Goal: Task Accomplishment & Management: Manage account settings

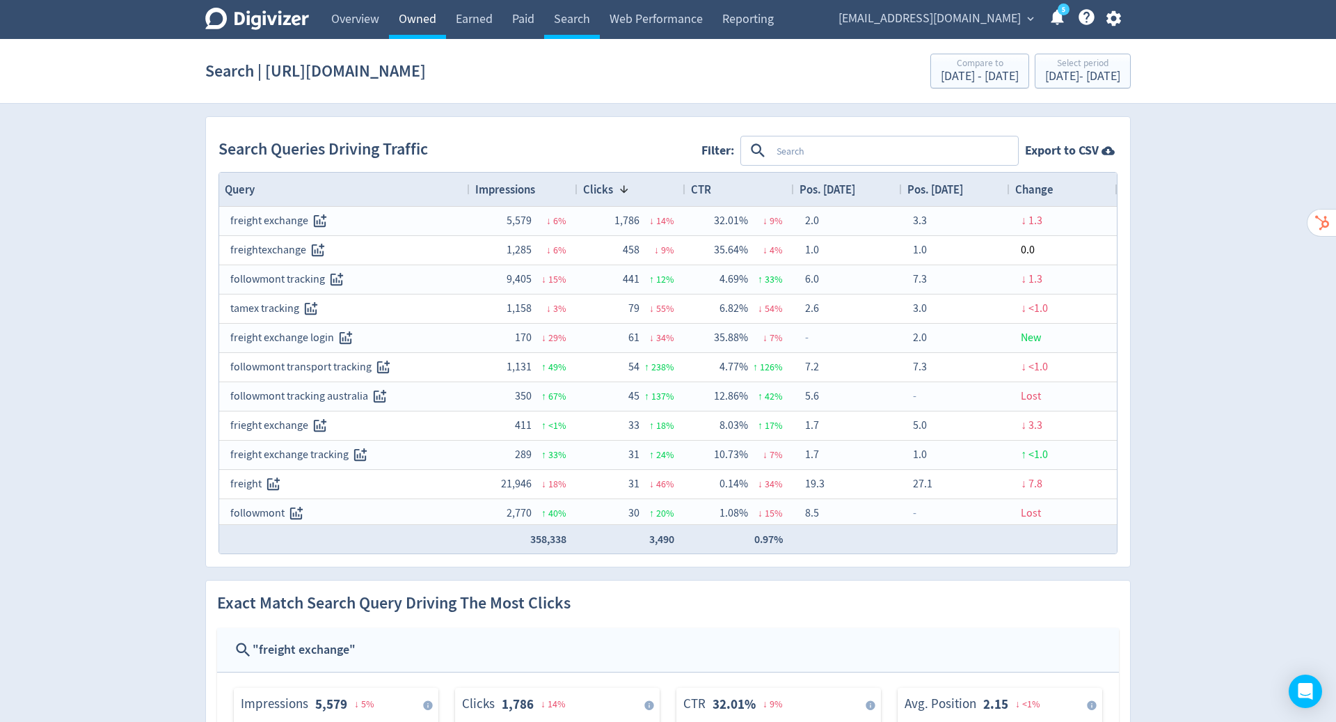
click at [417, 17] on link "Owned" at bounding box center [417, 19] width 57 height 39
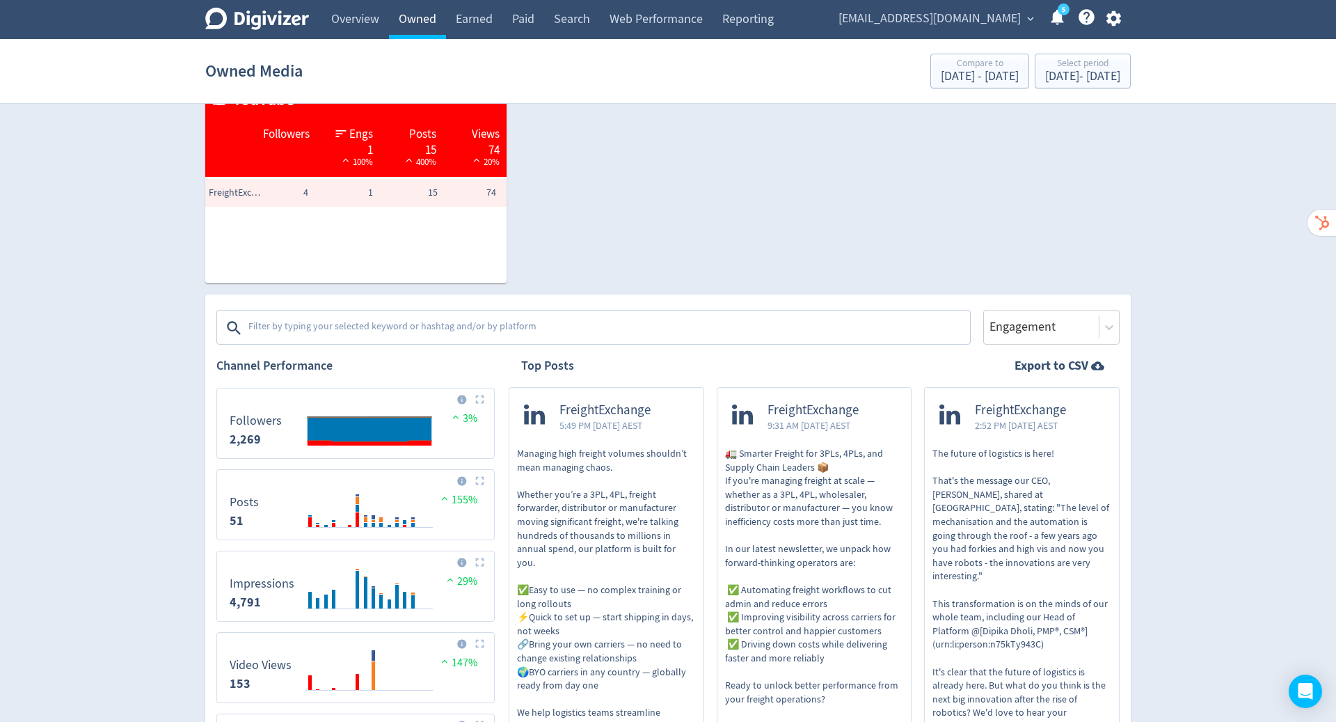
scroll to position [255, 0]
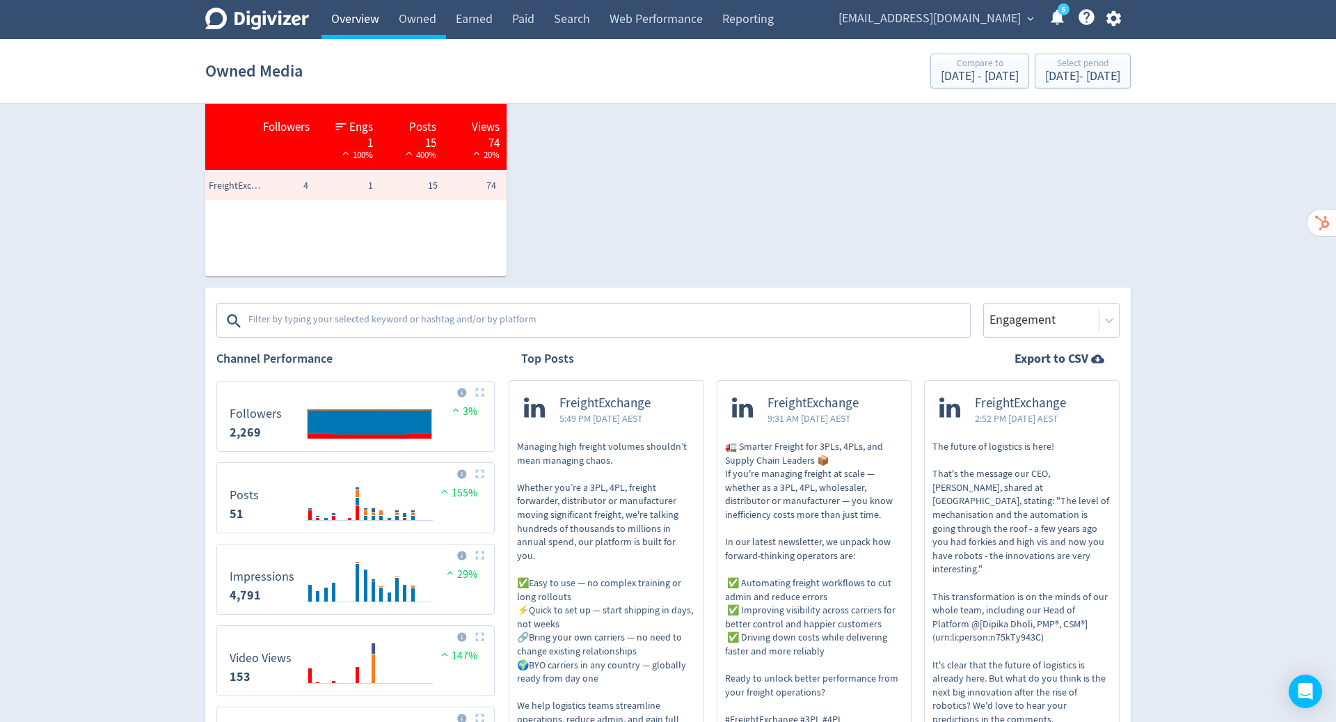
drag, startPoint x: 417, startPoint y: 17, endPoint x: 359, endPoint y: 14, distance: 57.8
click at [359, 14] on link "Overview" at bounding box center [354, 19] width 67 height 39
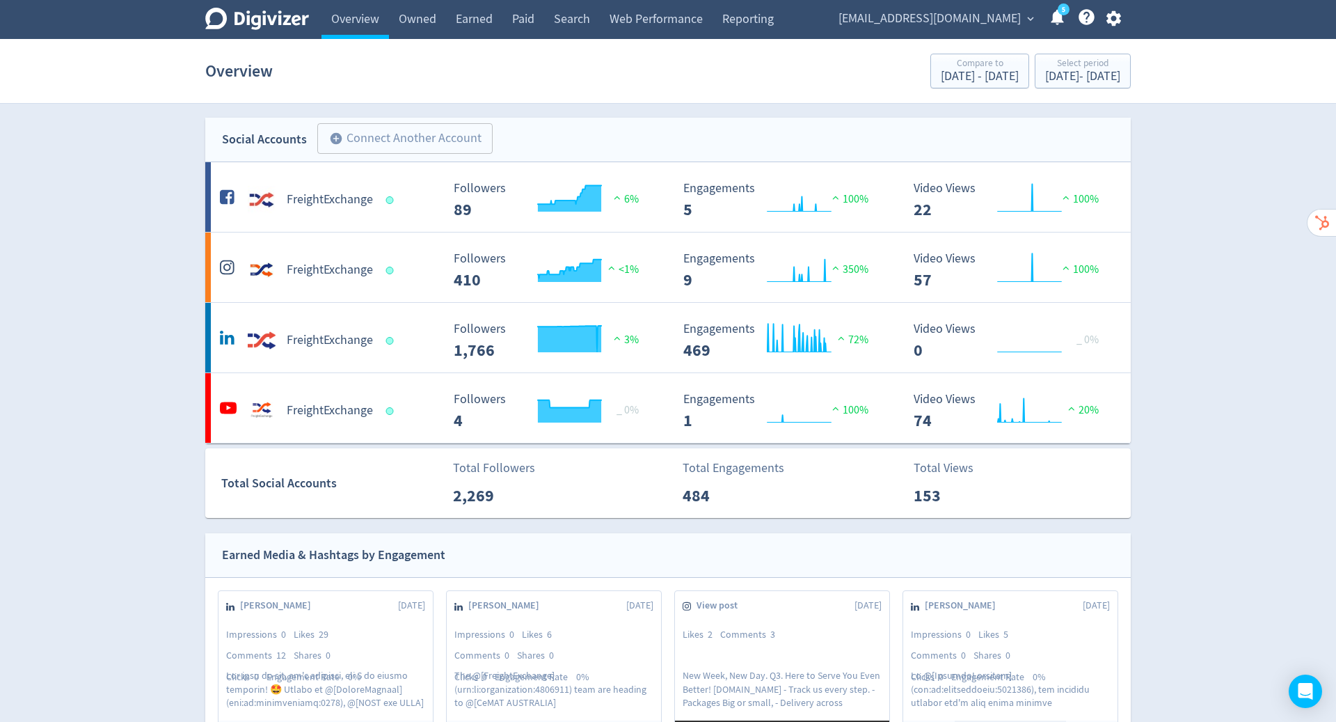
click at [1066, 51] on div "Overview Compare to [DATE] - [DATE] Select period [DATE] - [DATE]" at bounding box center [668, 71] width 926 height 45
click at [1066, 67] on div "Select period" at bounding box center [1082, 64] width 75 height 12
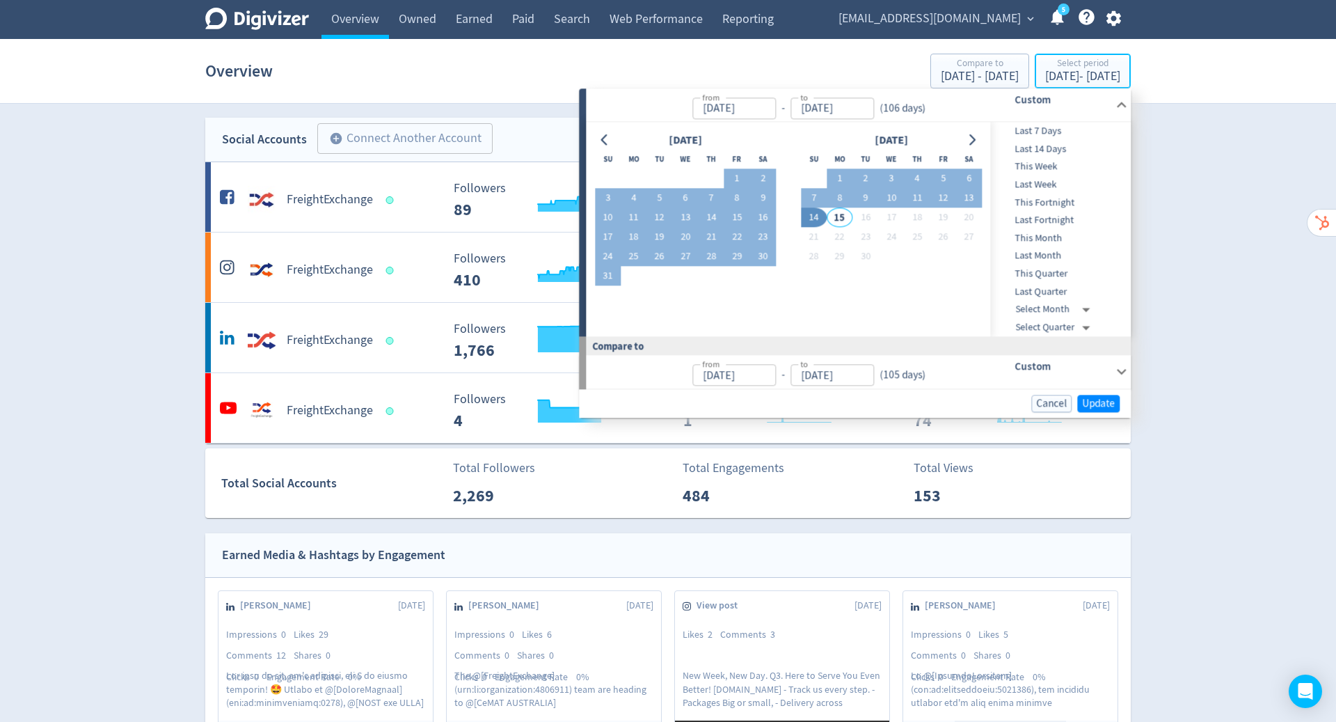
type input "[DATE]"
drag, startPoint x: 1066, startPoint y: 51, endPoint x: 602, endPoint y: 145, distance: 473.6
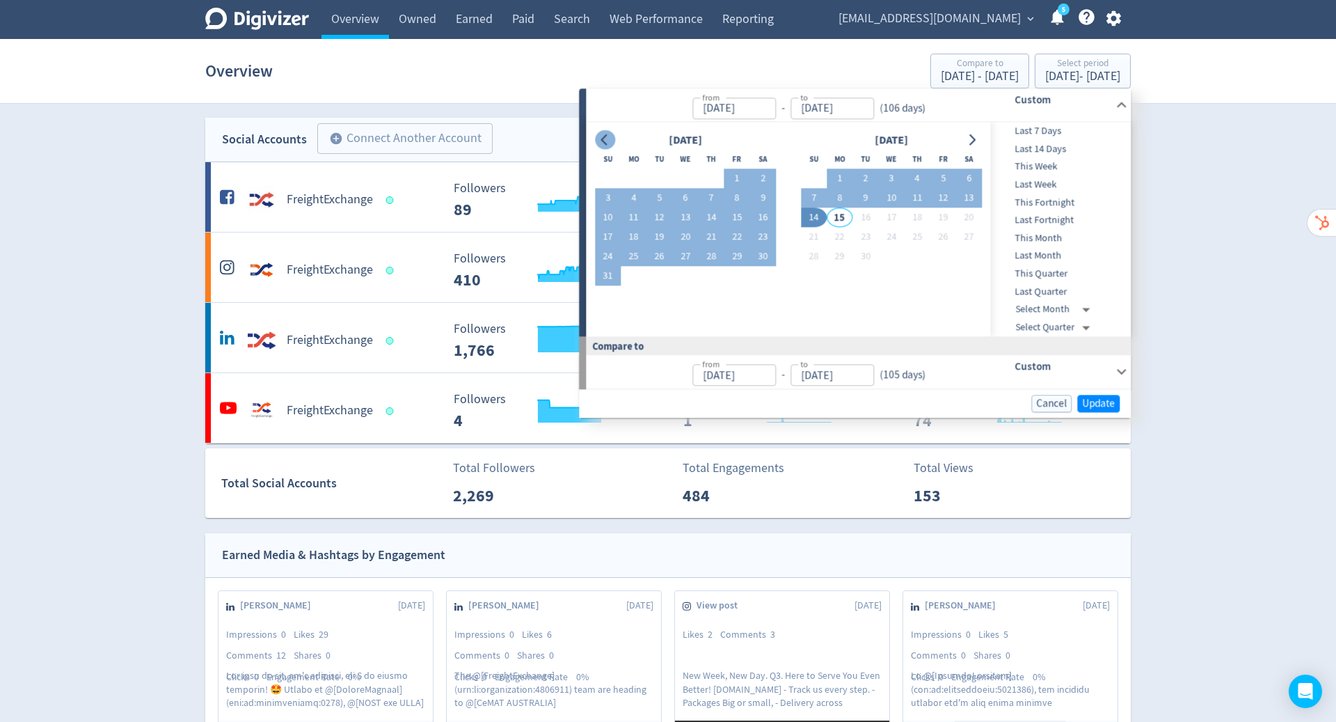
click at [602, 145] on button "Go to previous month" at bounding box center [605, 139] width 20 height 19
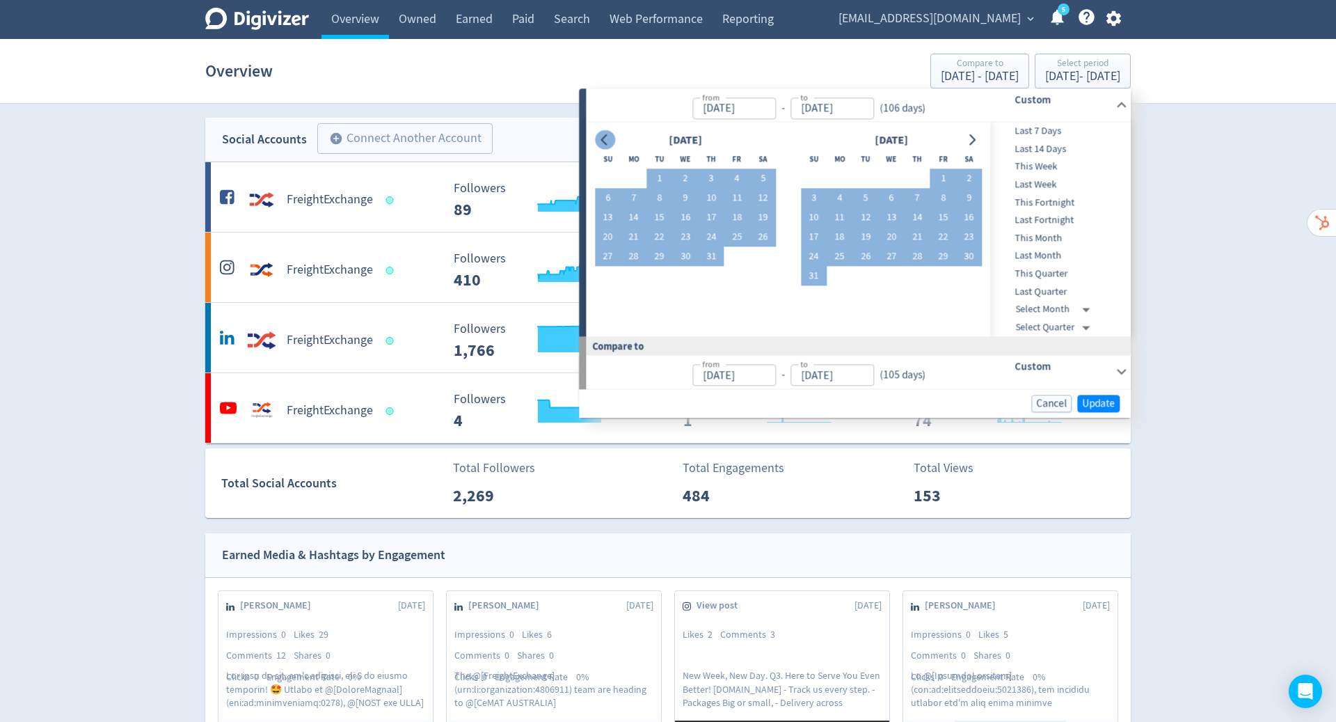
click at [661, 175] on button "1" at bounding box center [659, 178] width 26 height 19
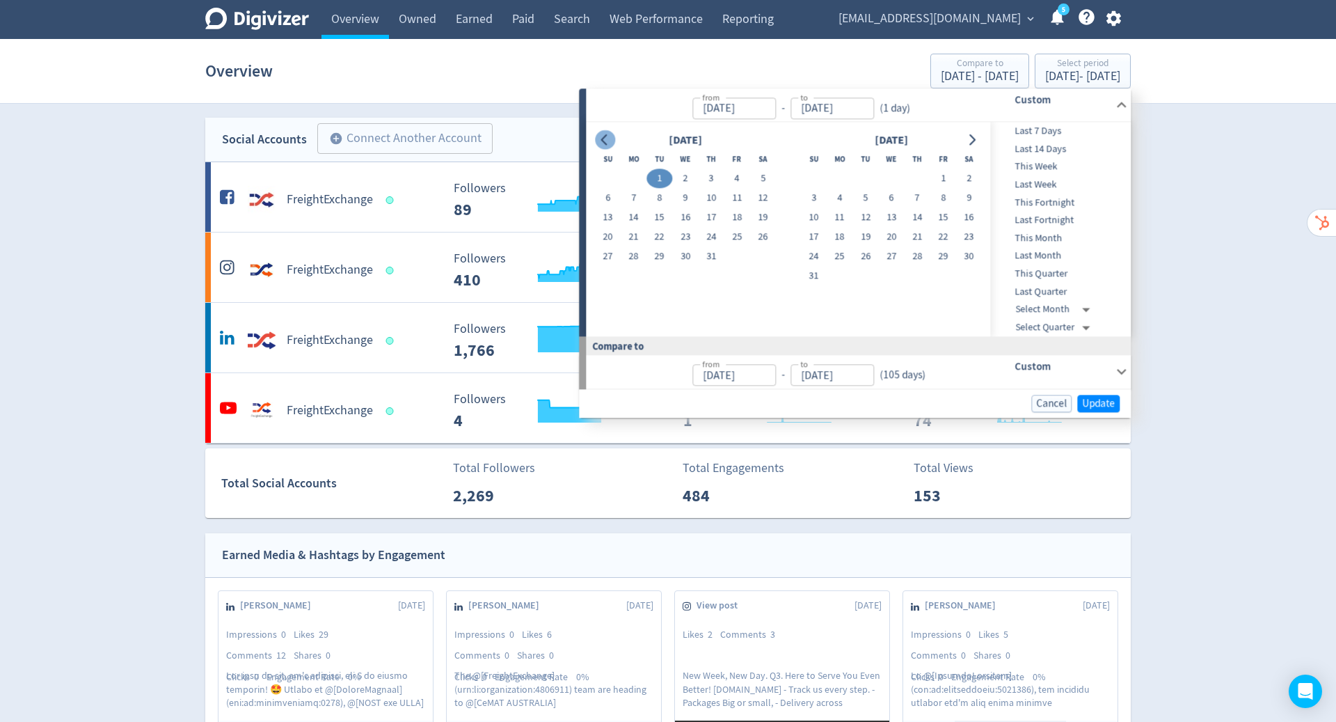
type input "[DATE]"
click at [974, 132] on button "Go to next month" at bounding box center [972, 139] width 20 height 19
click at [636, 172] on button "1" at bounding box center [634, 178] width 26 height 19
type input "[DATE]"
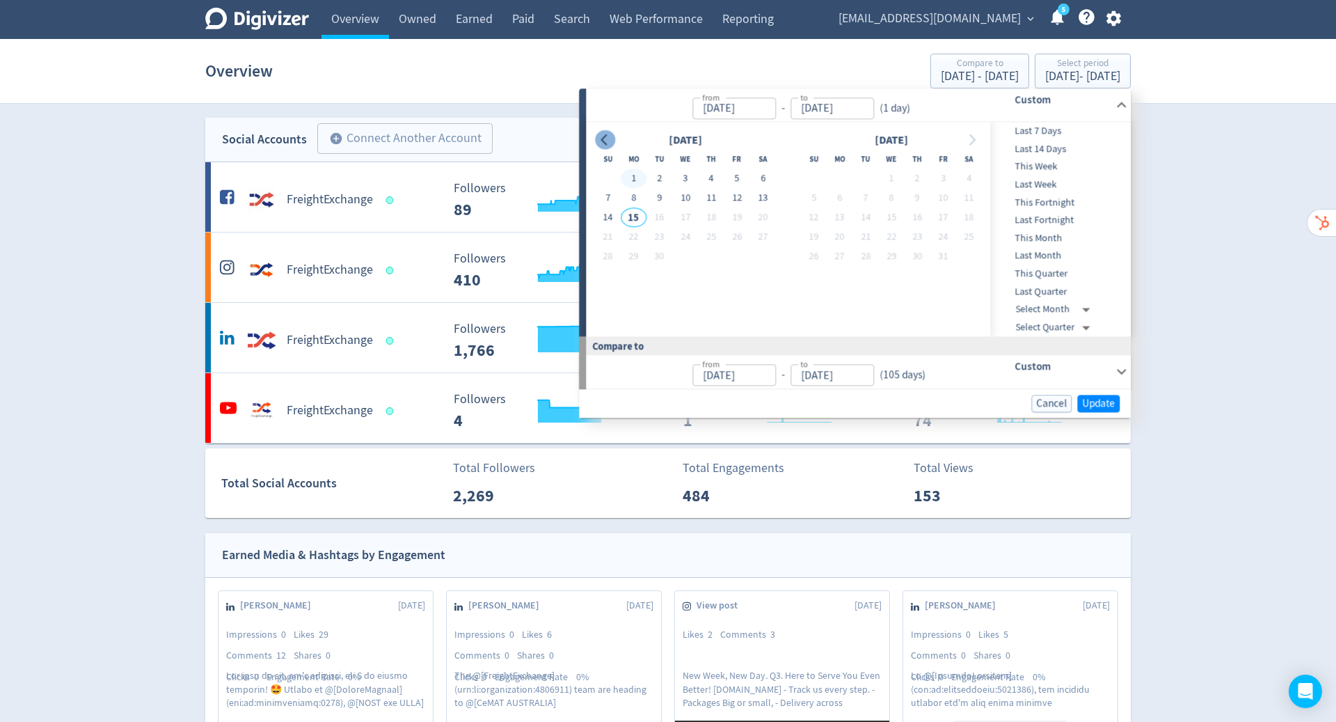
type input "[DATE]"
drag, startPoint x: 602, startPoint y: 145, endPoint x: 603, endPoint y: 136, distance: 9.8
click at [603, 136] on icon "Go to previous month" at bounding box center [604, 139] width 11 height 11
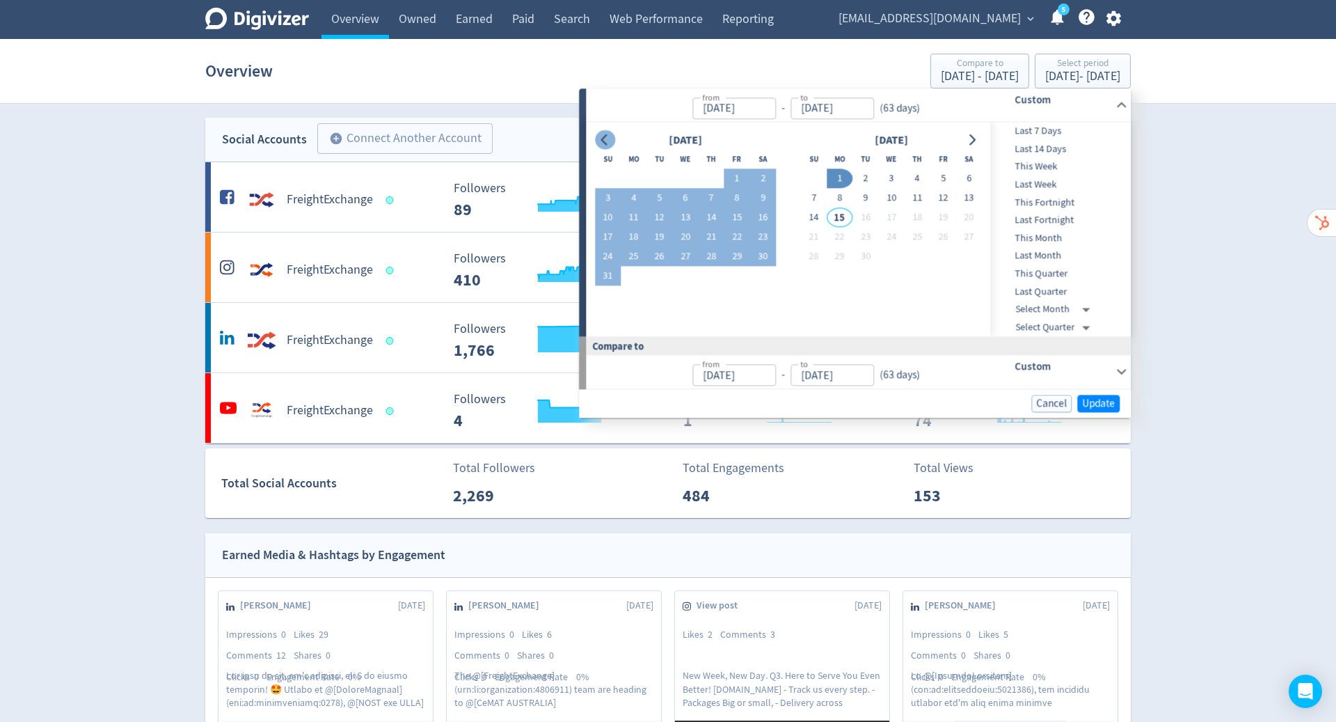
click at [603, 136] on icon "Go to previous month" at bounding box center [604, 139] width 11 height 11
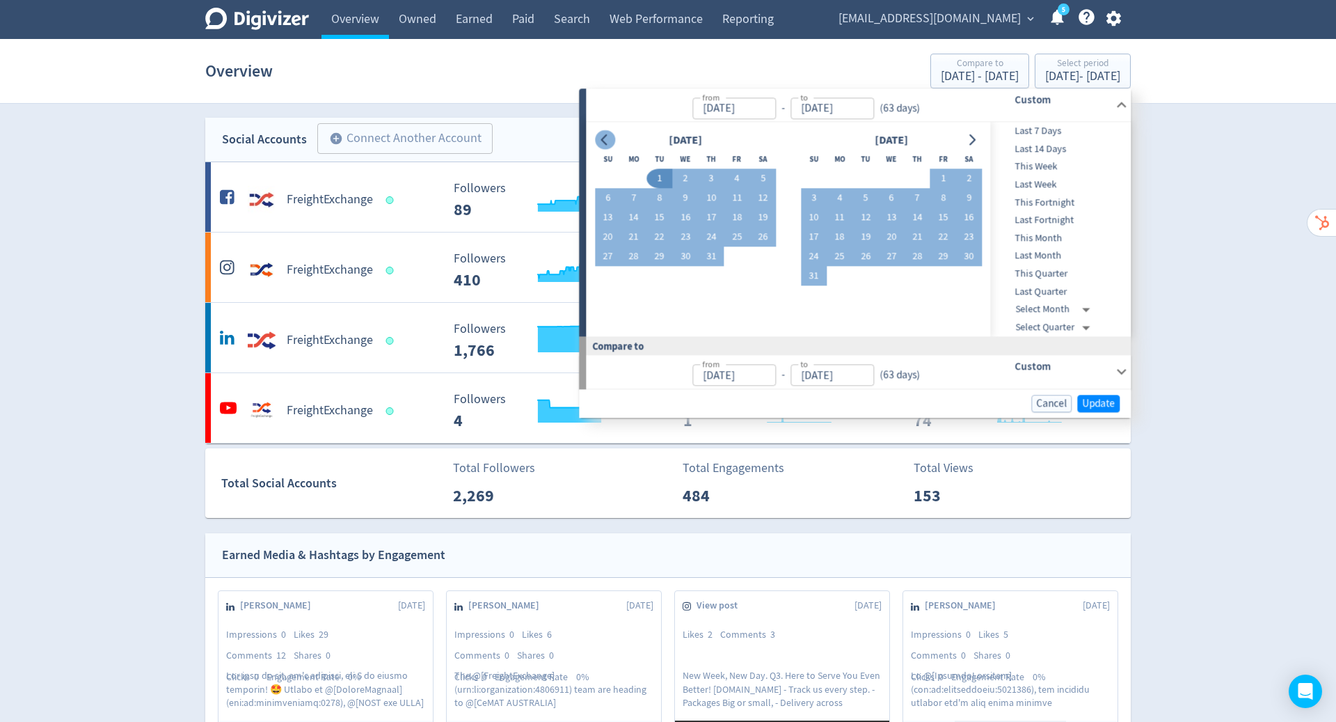
click at [603, 136] on icon "Go to previous month" at bounding box center [604, 139] width 11 height 11
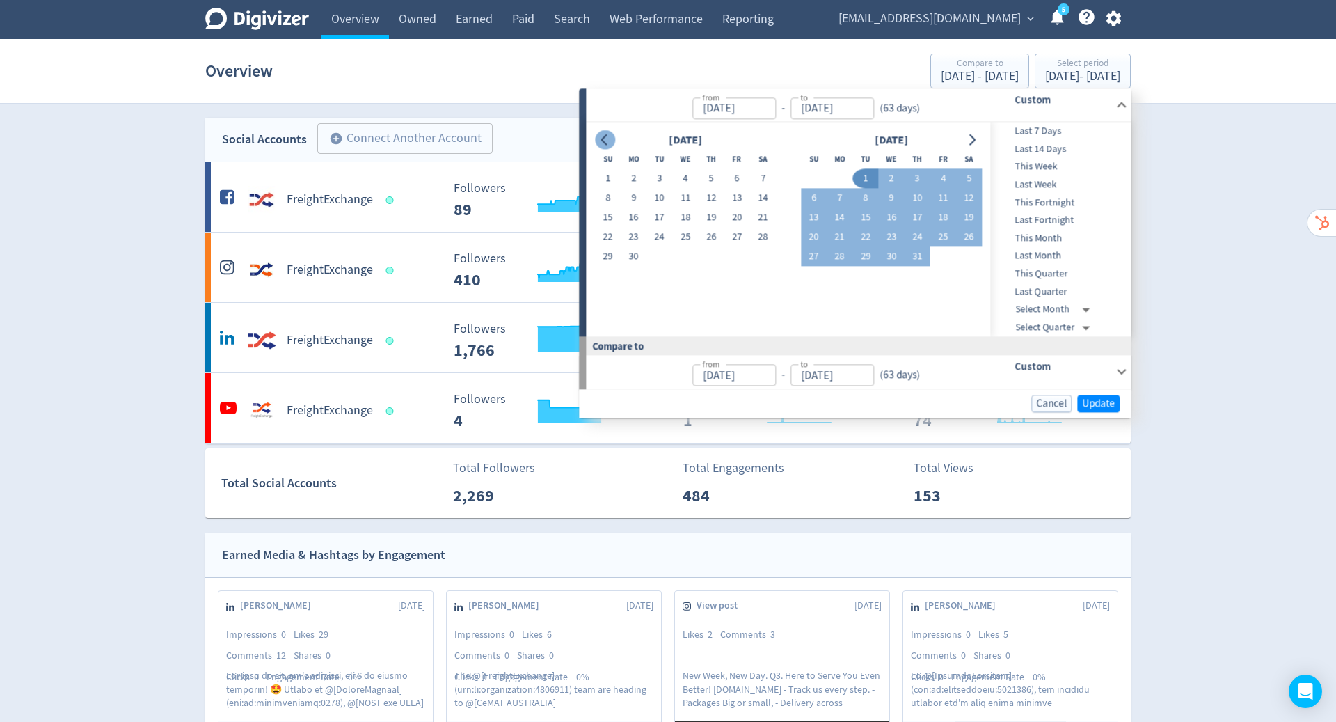
click at [615, 176] on button "1" at bounding box center [608, 178] width 26 height 19
type input "[DATE]"
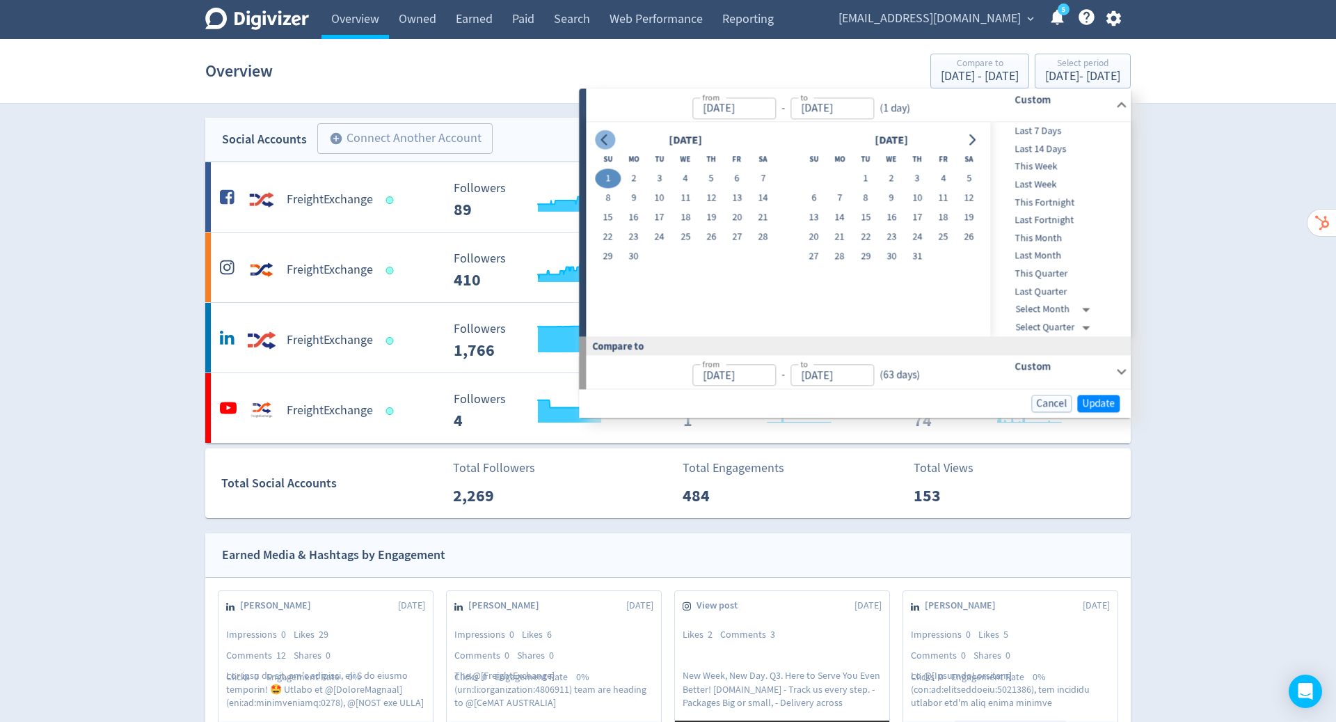
click at [967, 139] on icon "Go to next month" at bounding box center [972, 139] width 11 height 11
click at [834, 175] on button "1" at bounding box center [840, 178] width 26 height 19
type input "[DATE]"
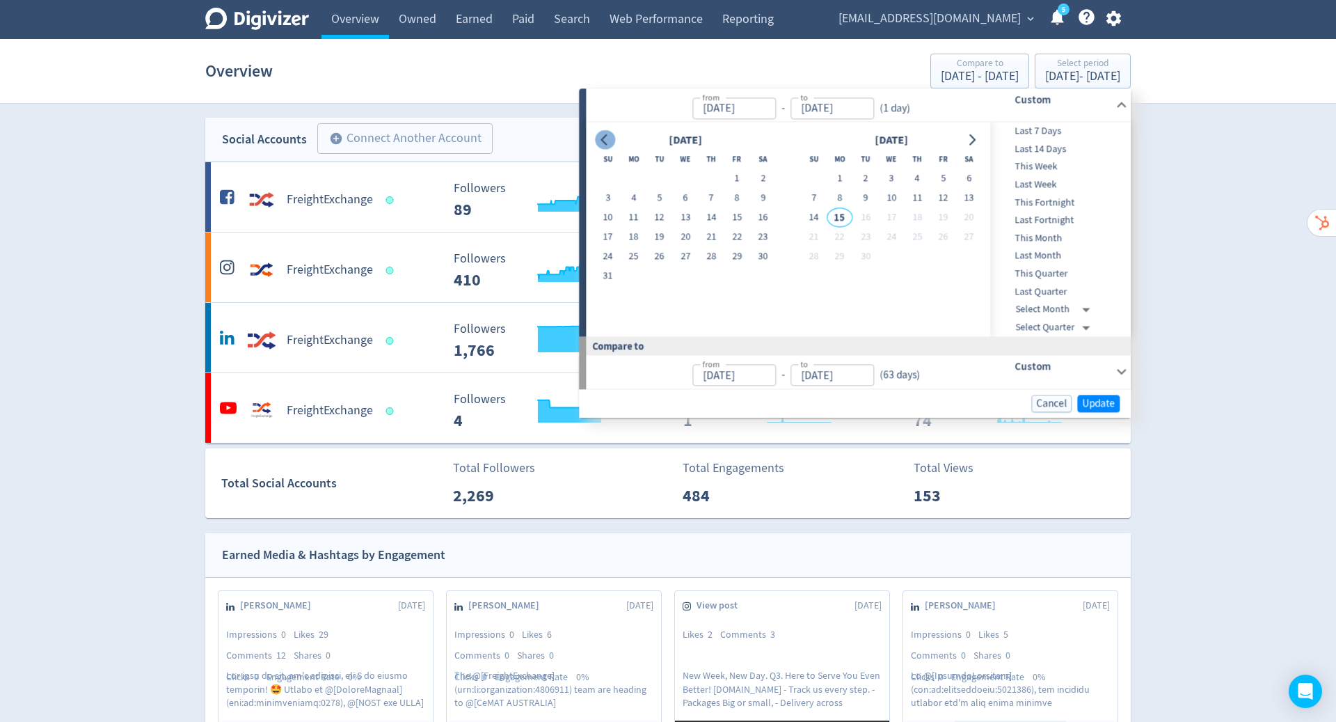
type input "[DATE]"
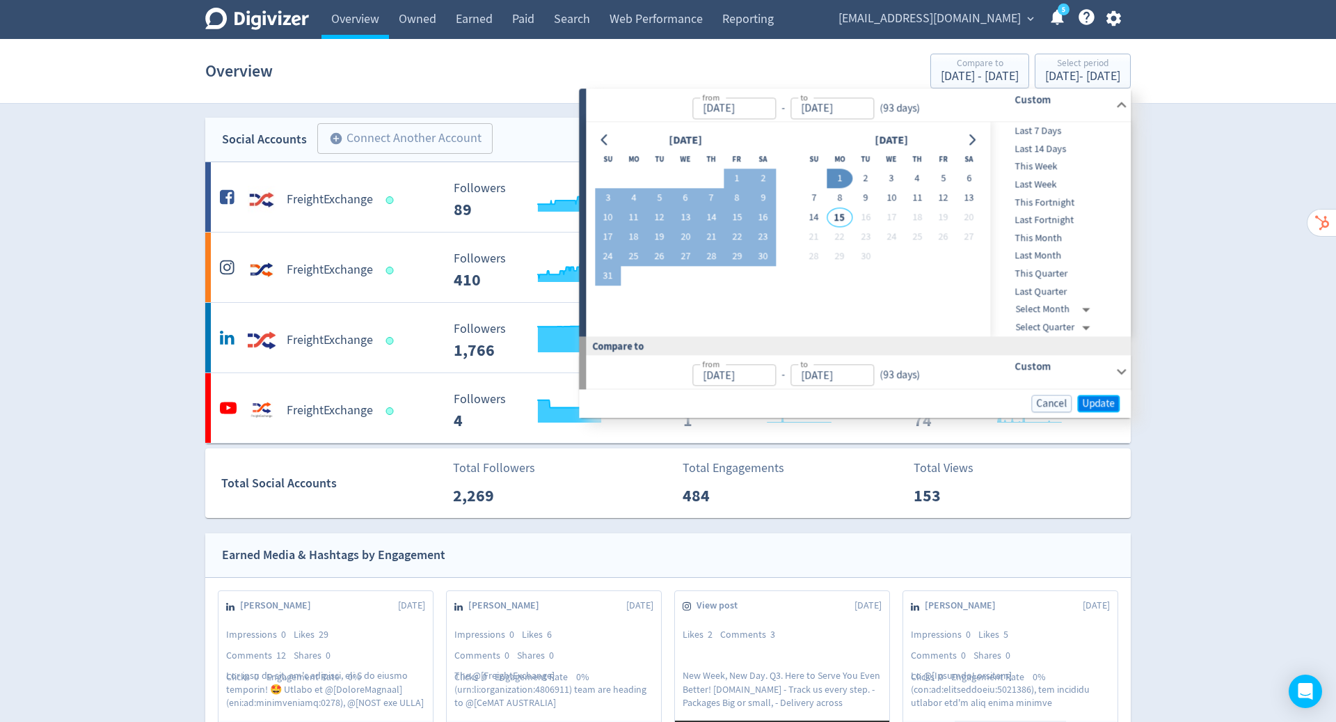
drag, startPoint x: 603, startPoint y: 136, endPoint x: 1093, endPoint y: 402, distance: 556.8
click at [1093, 402] on span "Update" at bounding box center [1098, 403] width 33 height 10
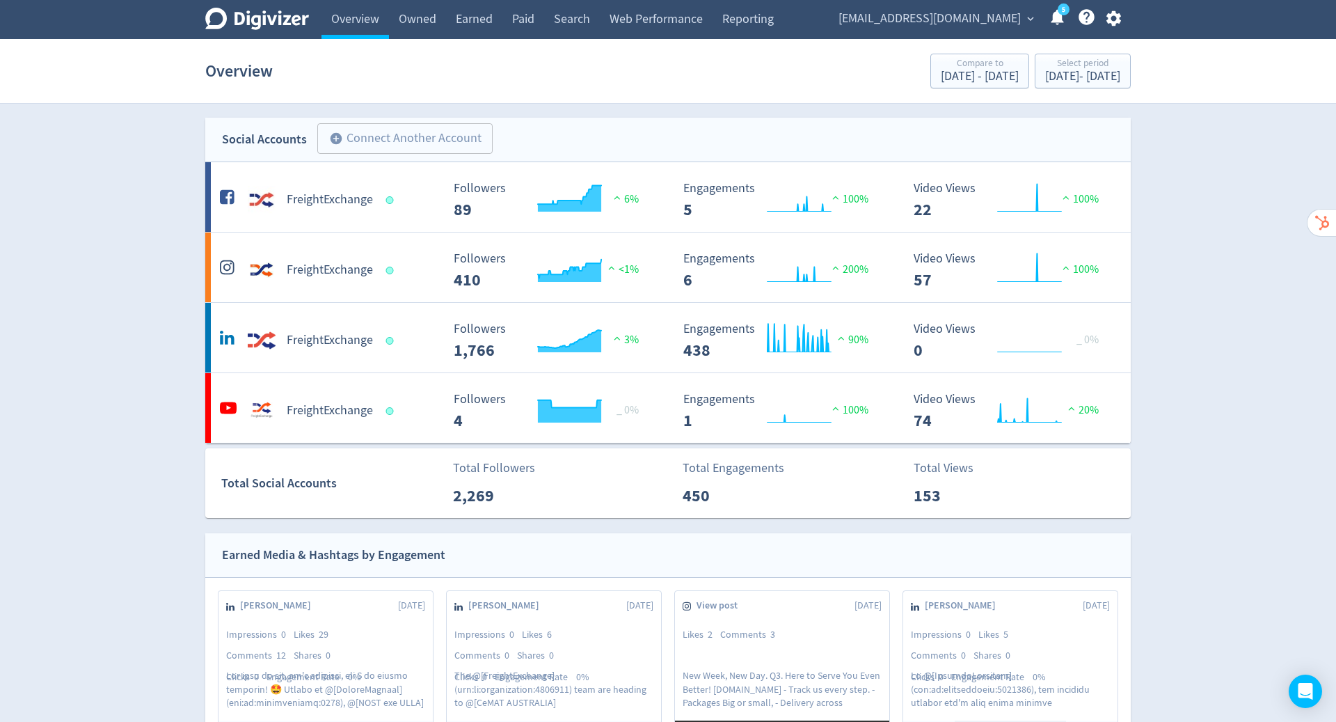
click at [423, 20] on link "Owned" at bounding box center [417, 19] width 57 height 39
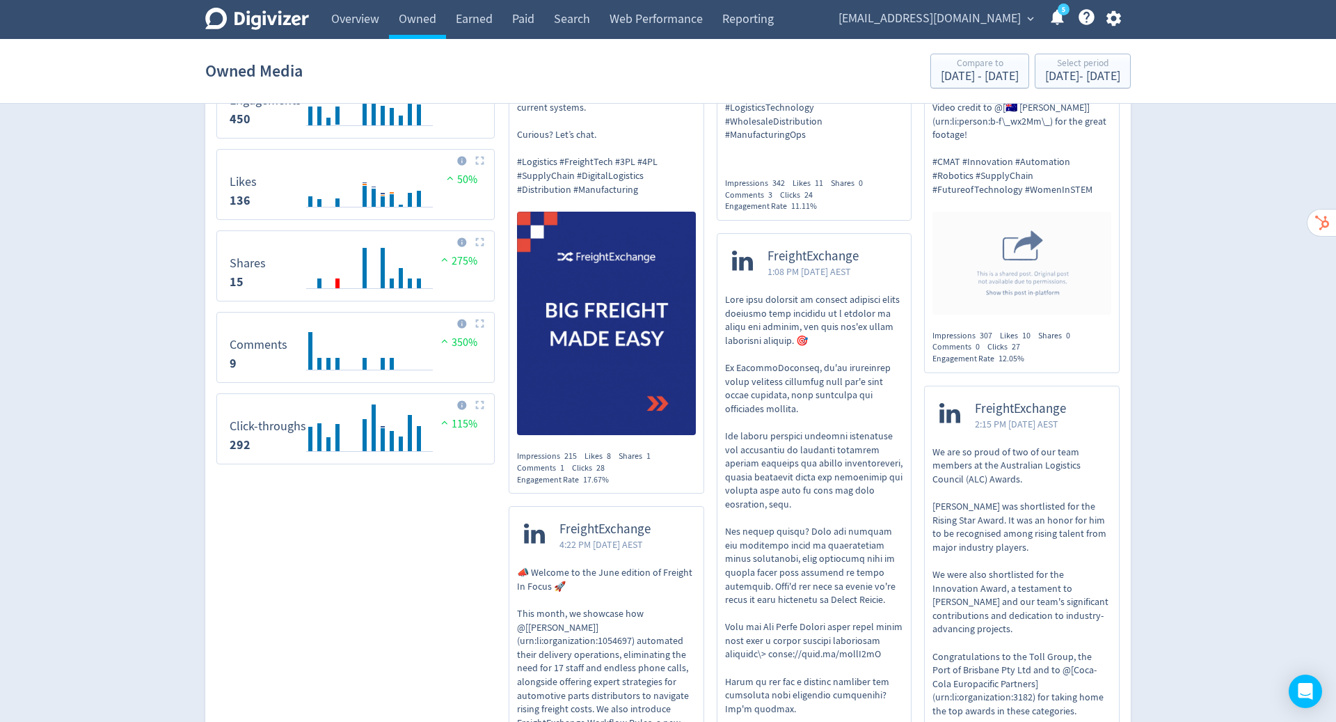
scroll to position [896, 0]
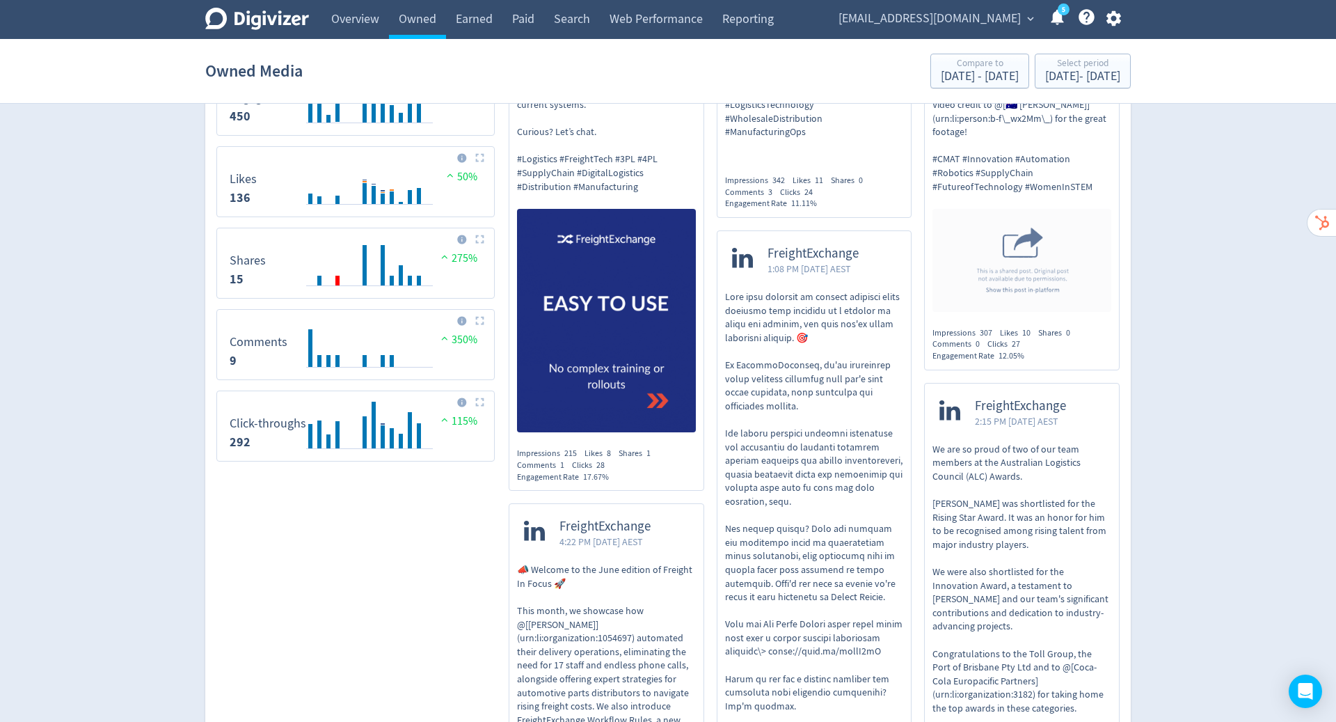
click at [641, 340] on img at bounding box center [606, 320] width 179 height 223
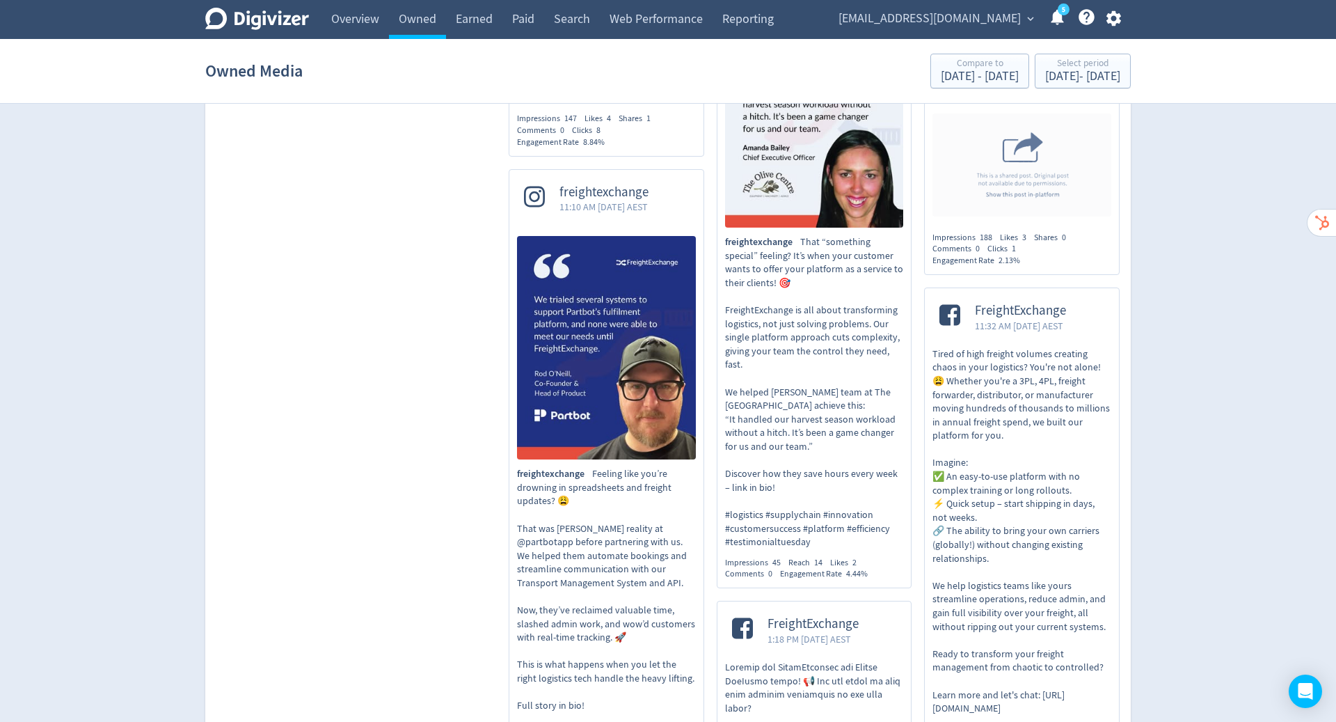
scroll to position [4232, 0]
click at [475, 14] on link "Earned" at bounding box center [474, 19] width 56 height 39
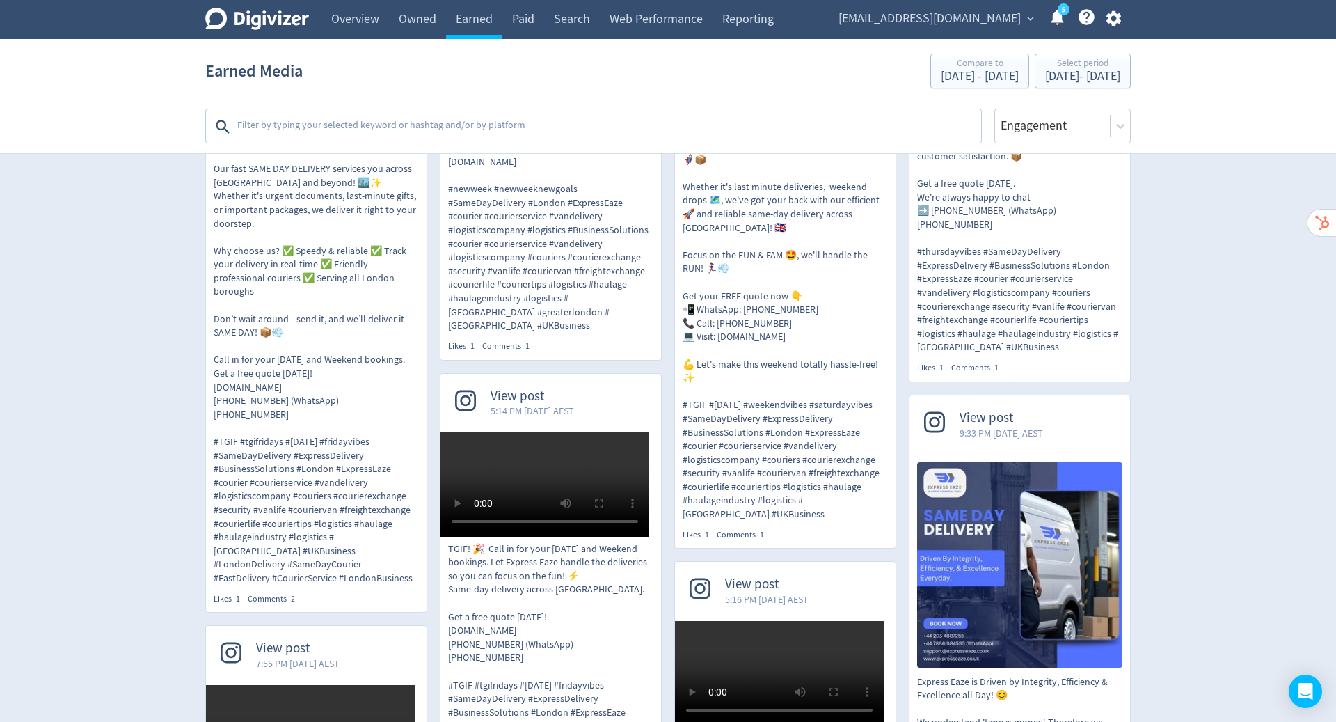
scroll to position [2271, 0]
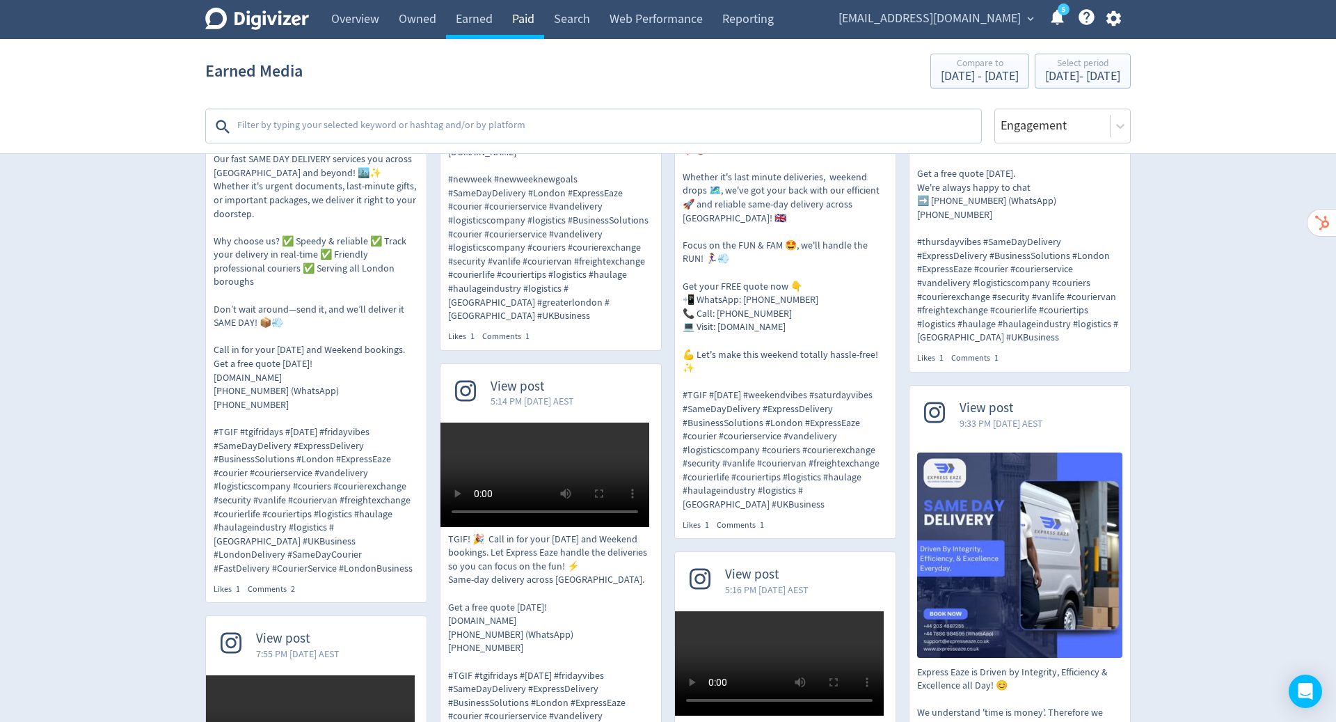
click at [527, 14] on link "Paid" at bounding box center [523, 19] width 42 height 39
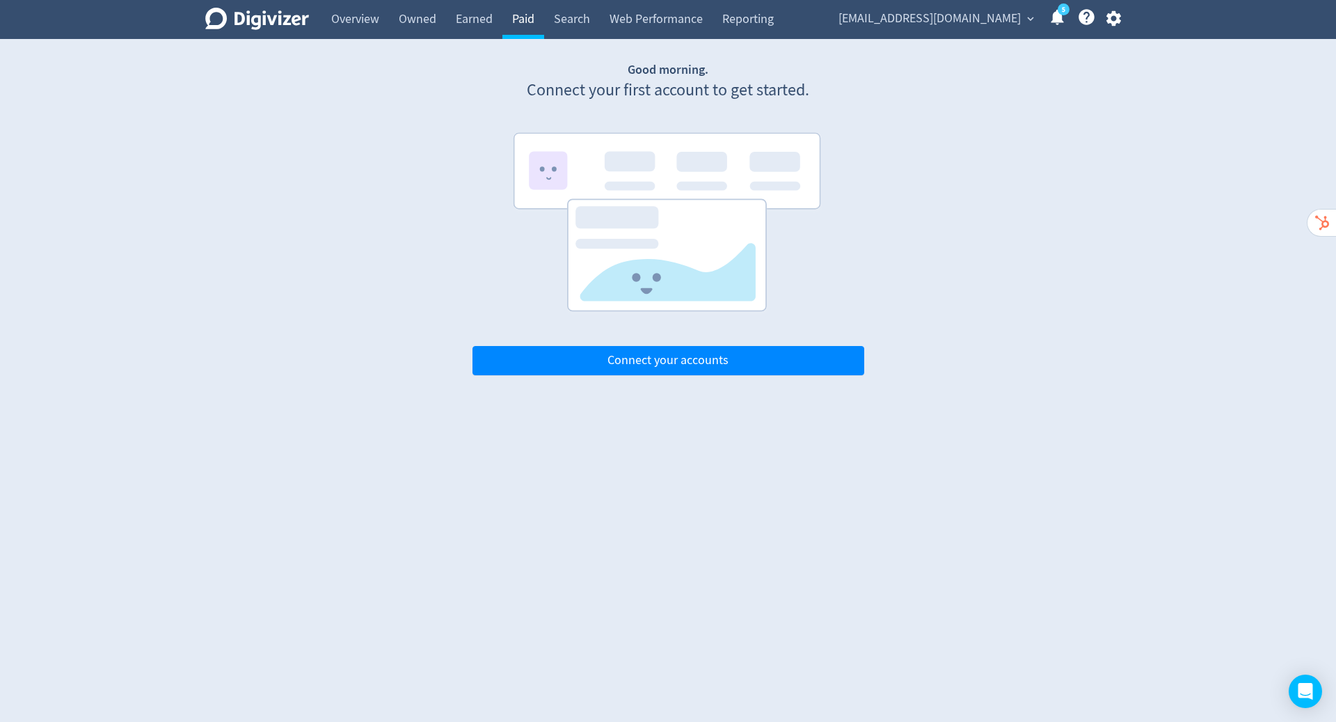
click at [575, 26] on link "Search" at bounding box center [572, 19] width 56 height 39
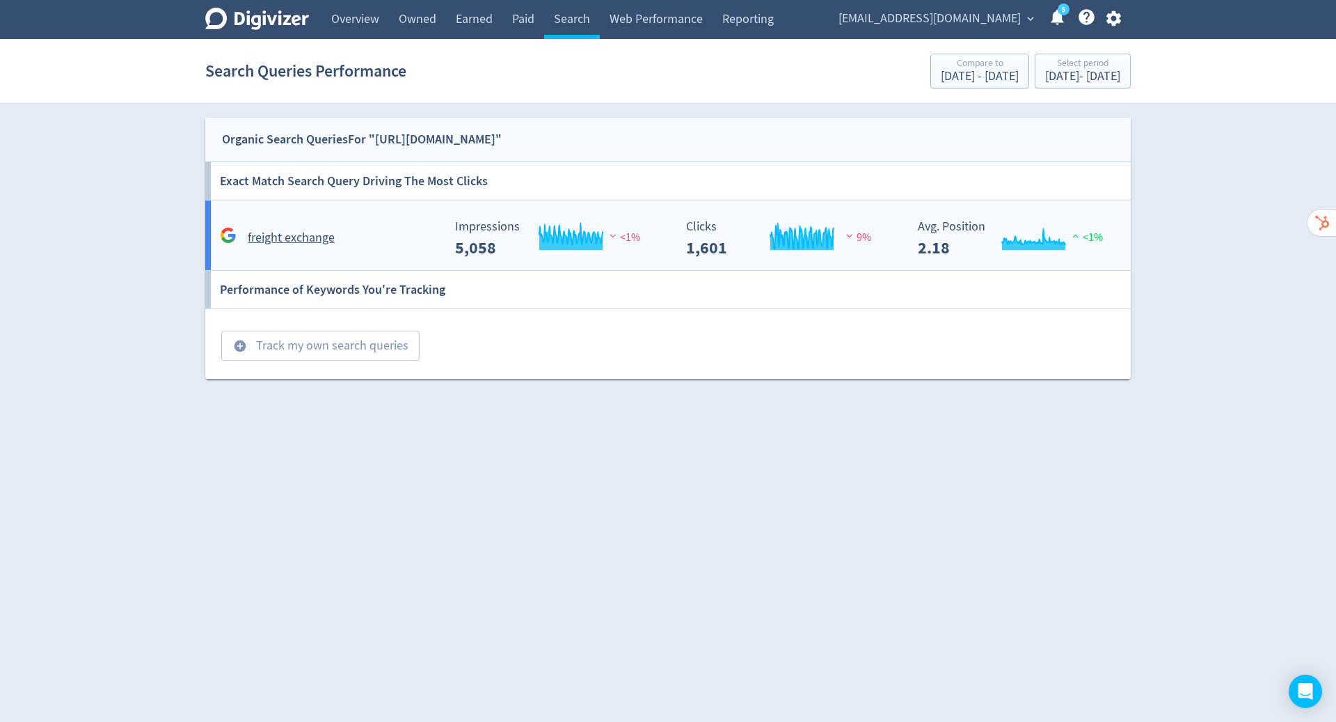
drag, startPoint x: 527, startPoint y: 14, endPoint x: 301, endPoint y: 233, distance: 315.0
click at [301, 233] on h5 "freight exchange" at bounding box center [291, 238] width 87 height 17
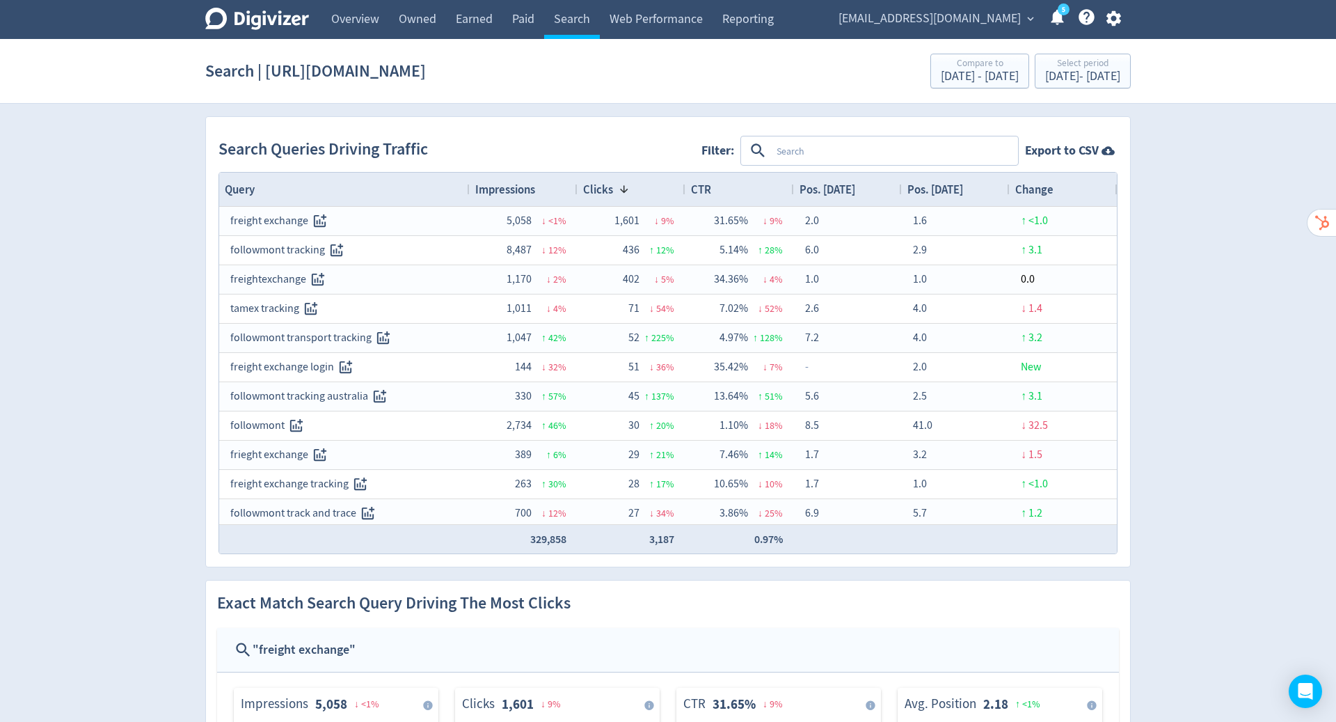
click at [797, 151] on textarea at bounding box center [894, 151] width 246 height 26
type textarea "Freight exchange"
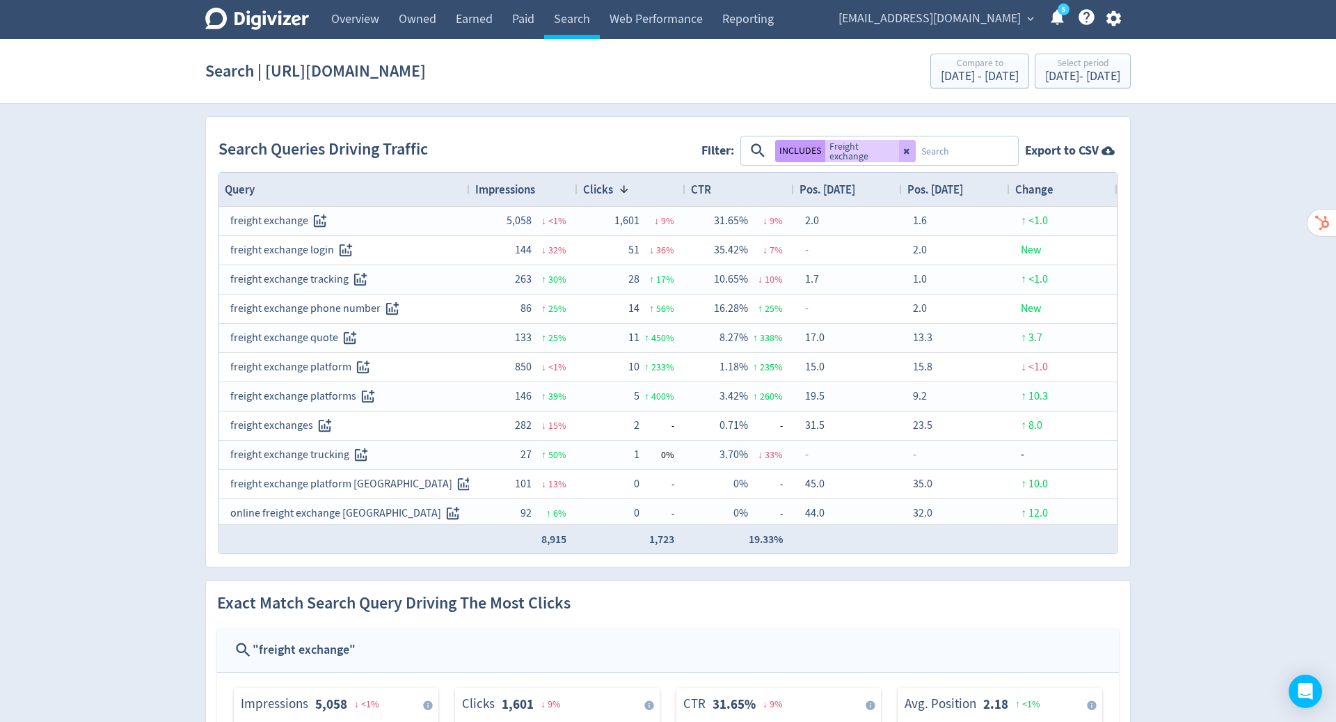
click at [789, 152] on button "INCLUDES" at bounding box center [800, 151] width 50 height 22
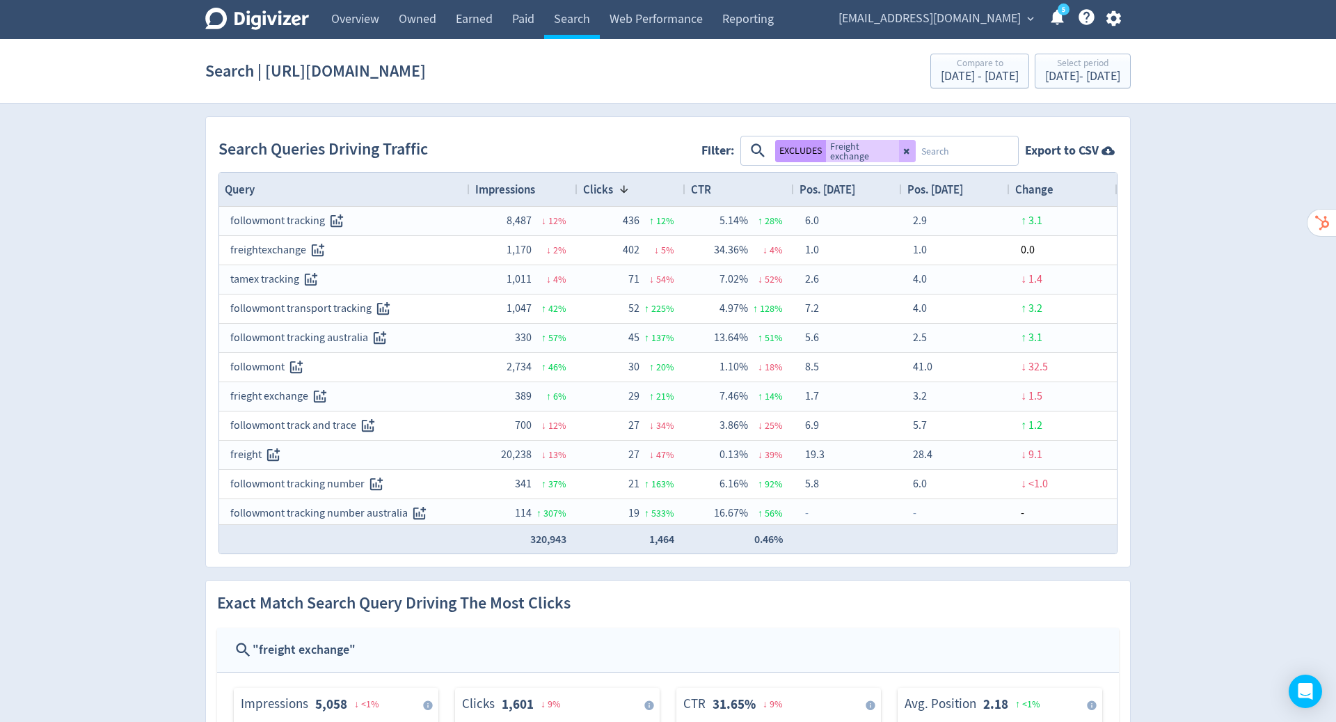
click at [523, 186] on span "Impressions" at bounding box center [505, 189] width 60 height 15
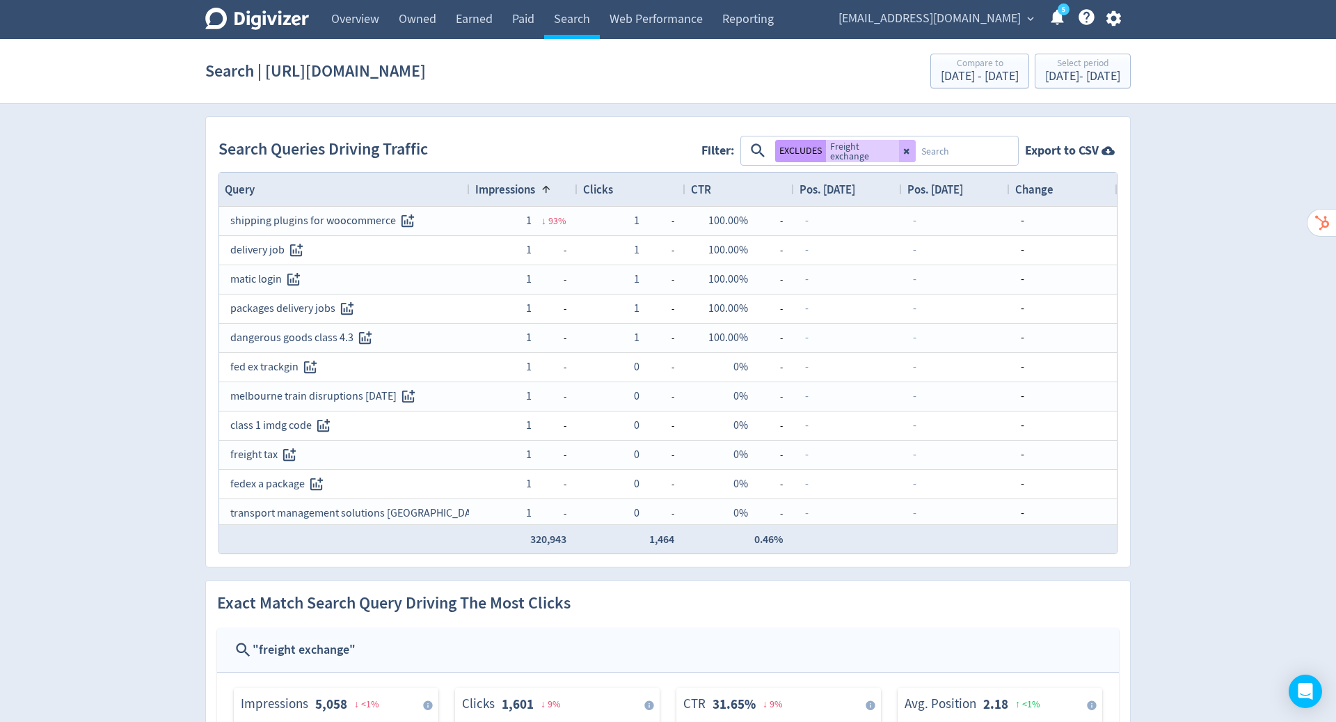
click at [523, 186] on span "Impressions" at bounding box center [505, 189] width 60 height 15
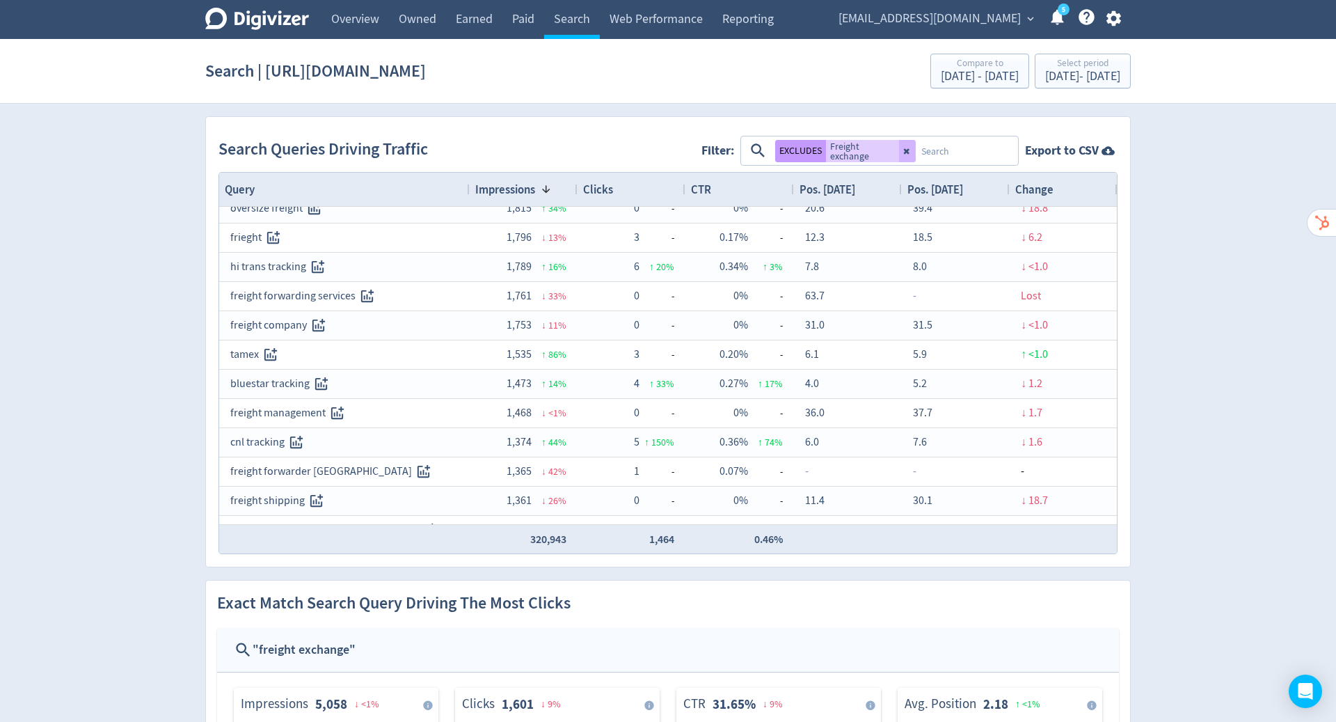
scroll to position [313, 0]
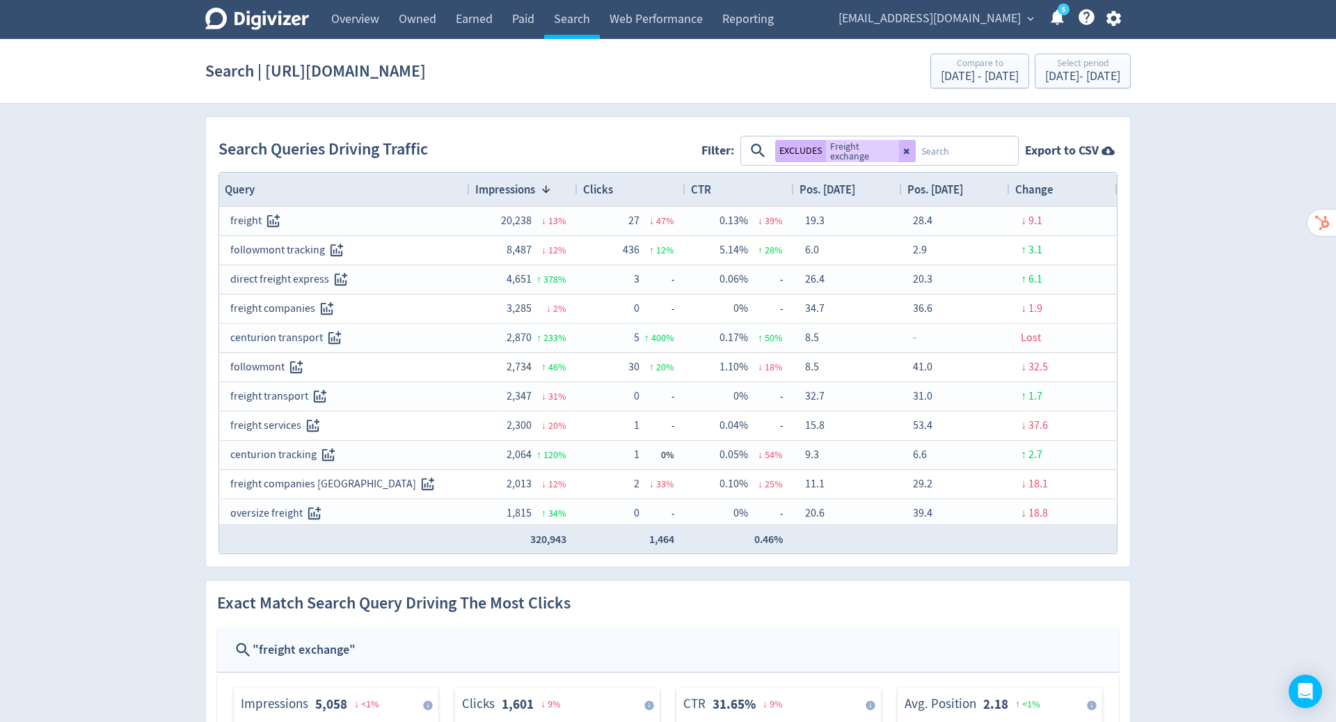
drag, startPoint x: 789, startPoint y: 152, endPoint x: 749, endPoint y: 194, distance: 57.6
click at [749, 194] on div "CTR" at bounding box center [739, 189] width 97 height 26
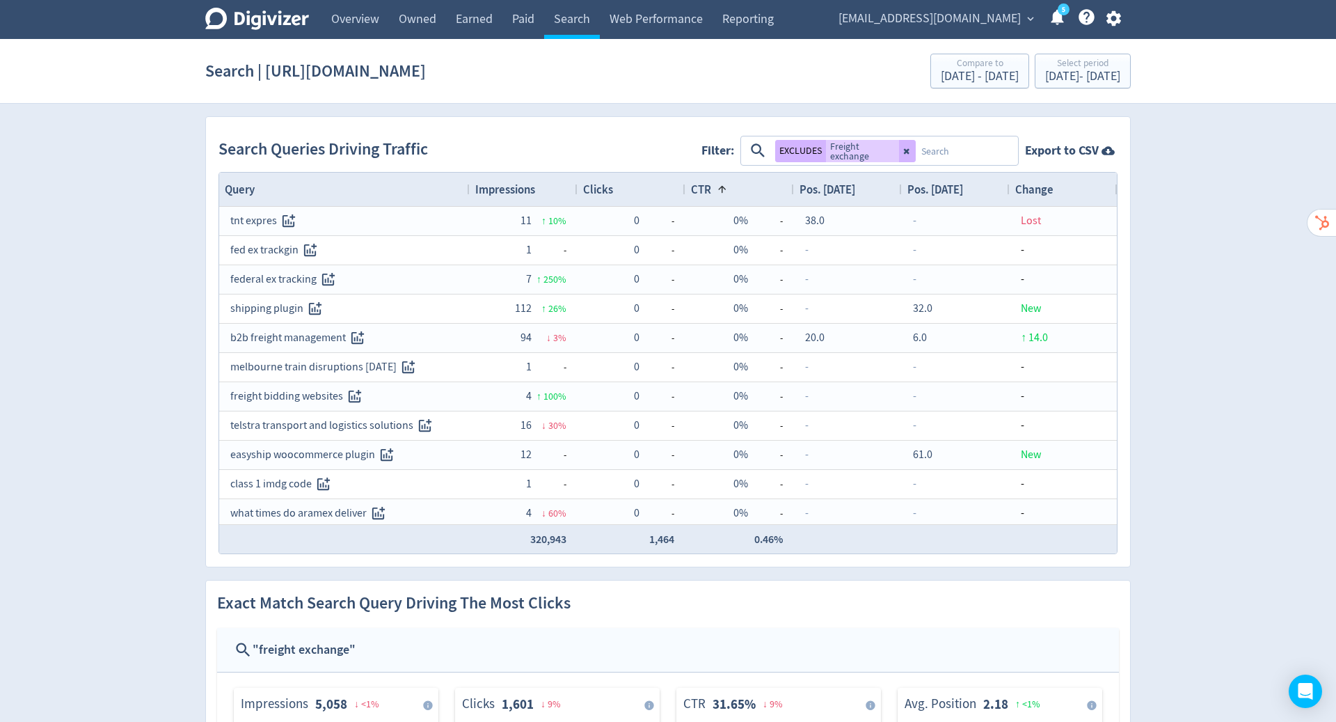
click at [749, 194] on div "CTR 1" at bounding box center [739, 189] width 97 height 26
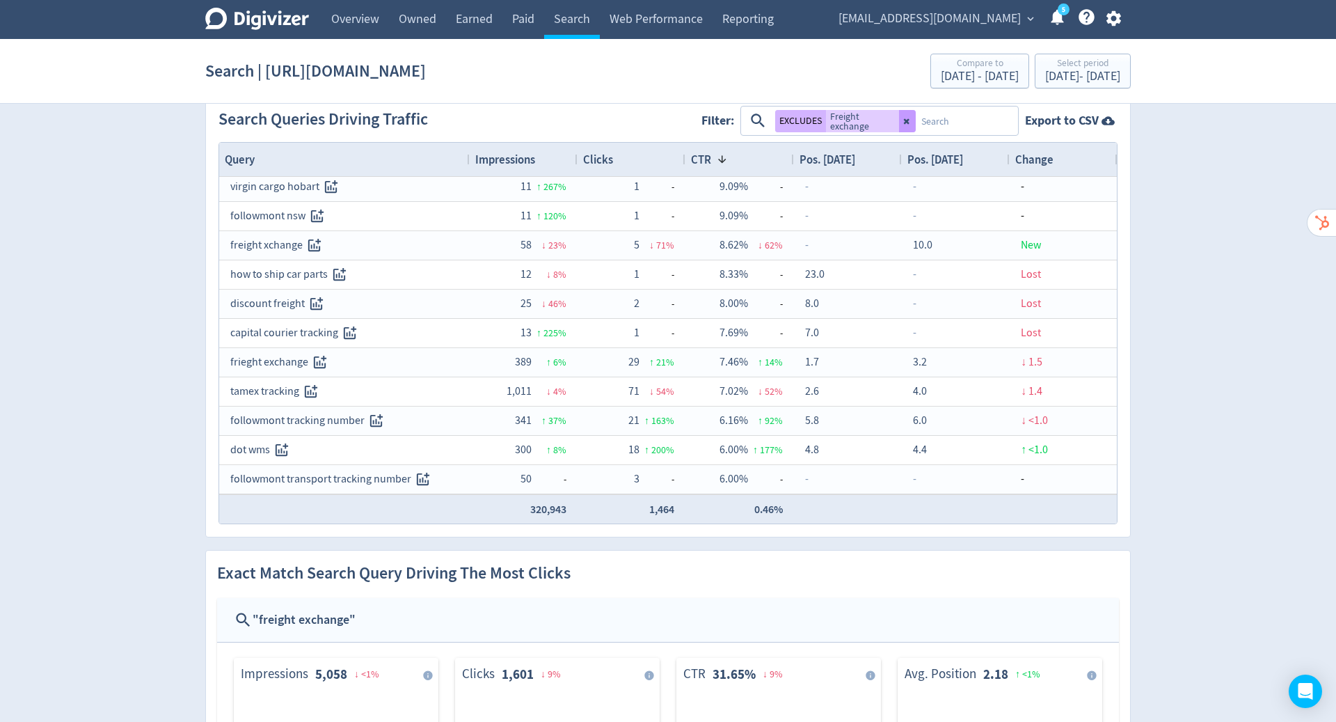
click at [911, 122] on icon at bounding box center [907, 121] width 8 height 8
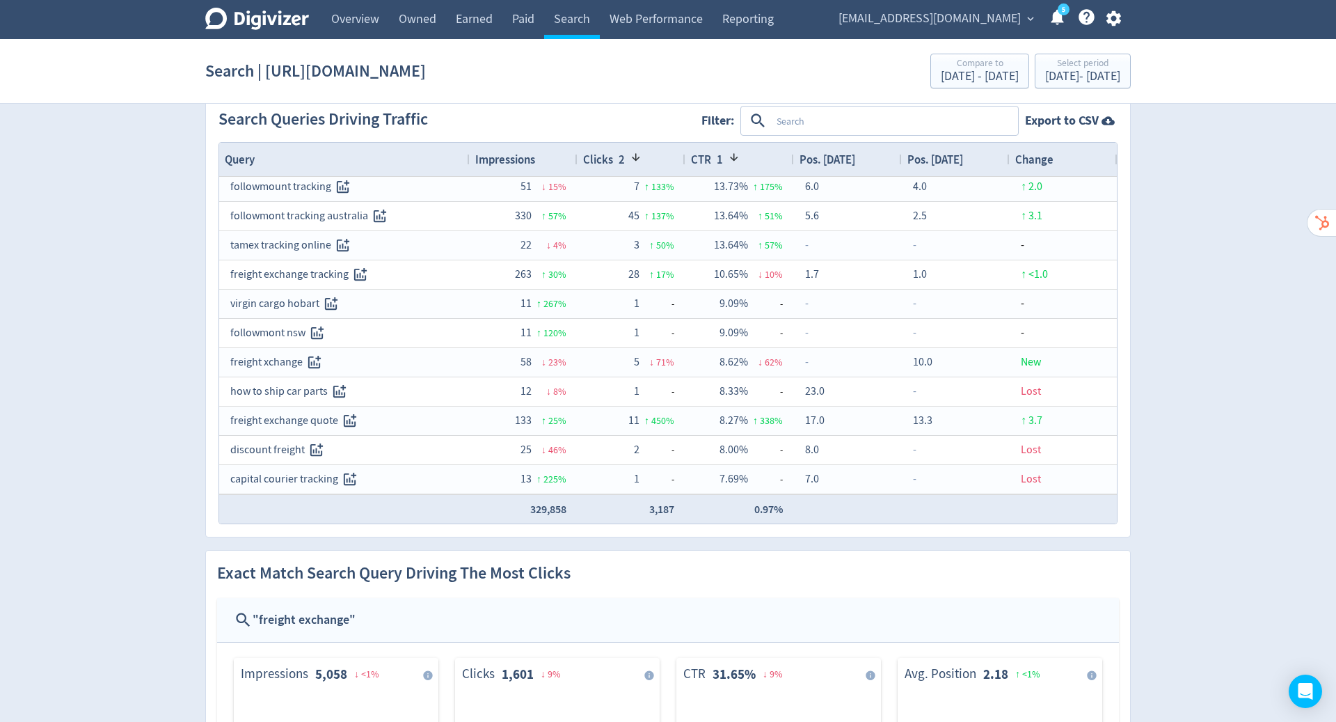
click at [852, 123] on textarea at bounding box center [894, 121] width 246 height 26
type textarea "how"
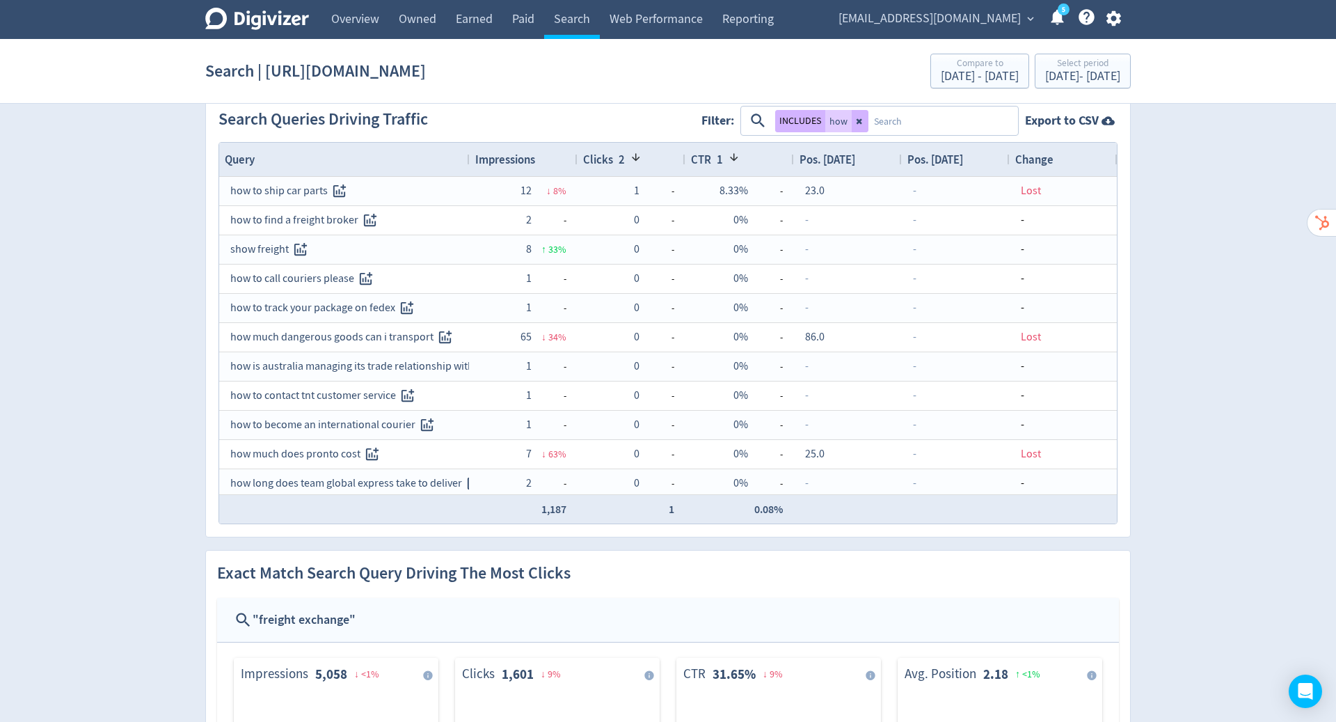
scroll to position [0, 0]
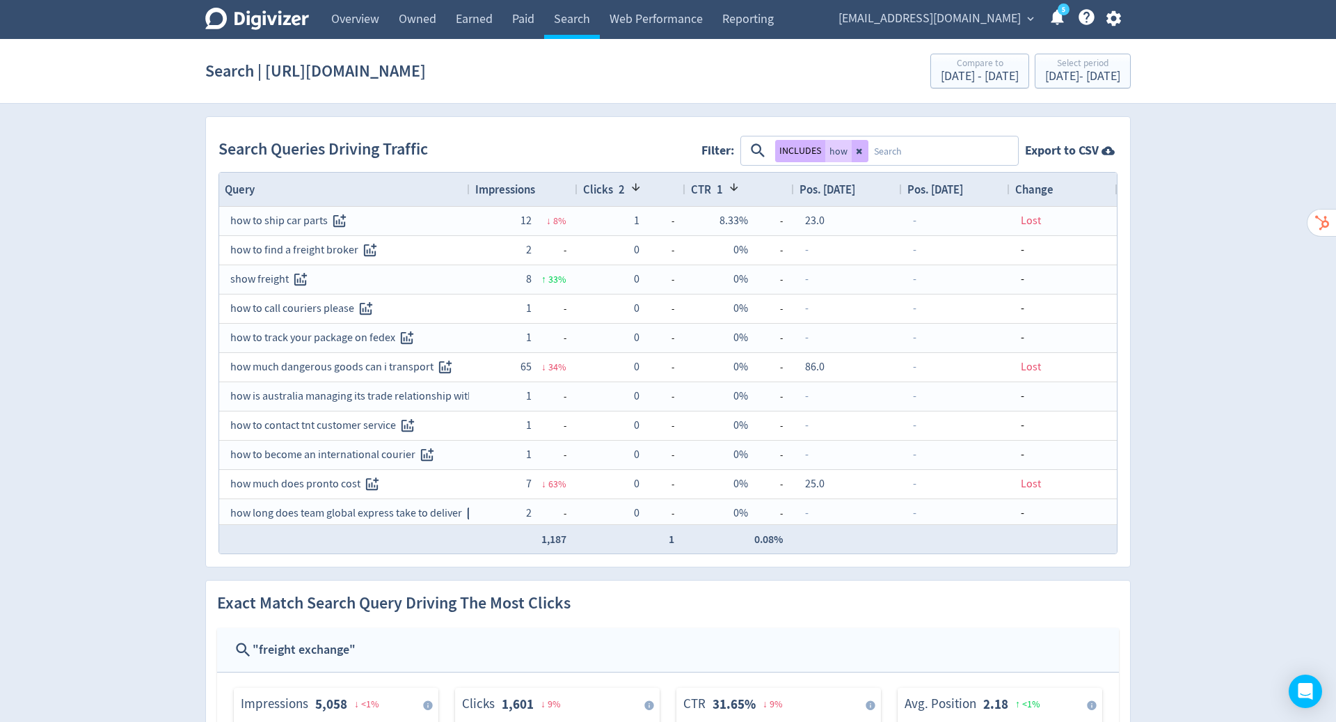
click at [523, 182] on span "Impressions" at bounding box center [505, 189] width 60 height 15
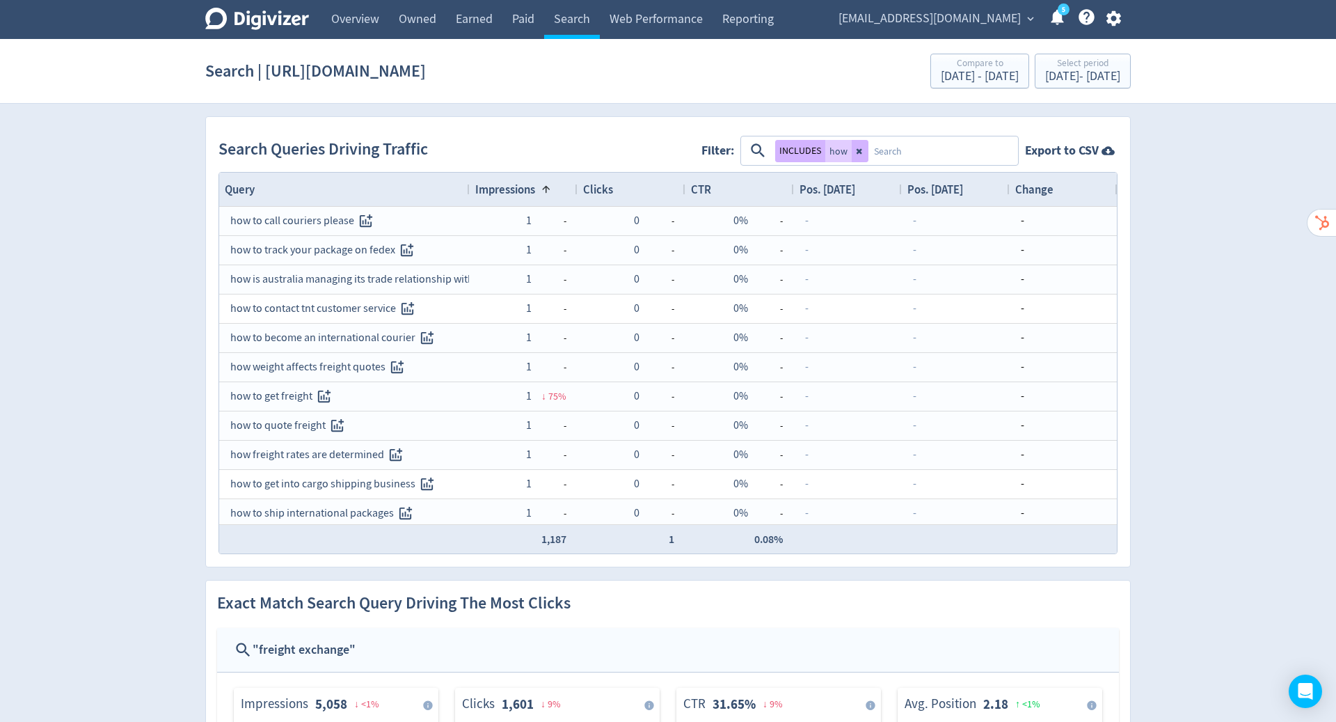
click at [523, 182] on span "Impressions" at bounding box center [505, 189] width 60 height 15
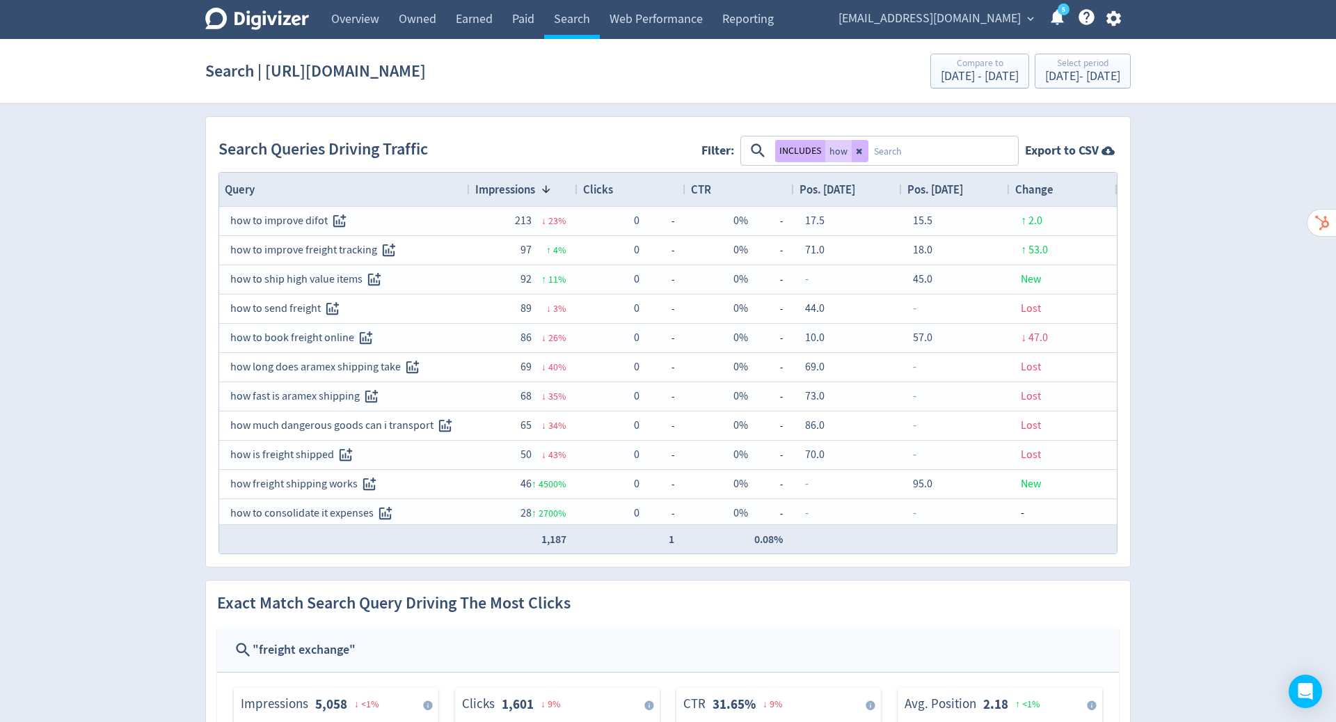
click at [860, 149] on icon at bounding box center [860, 151] width 6 height 6
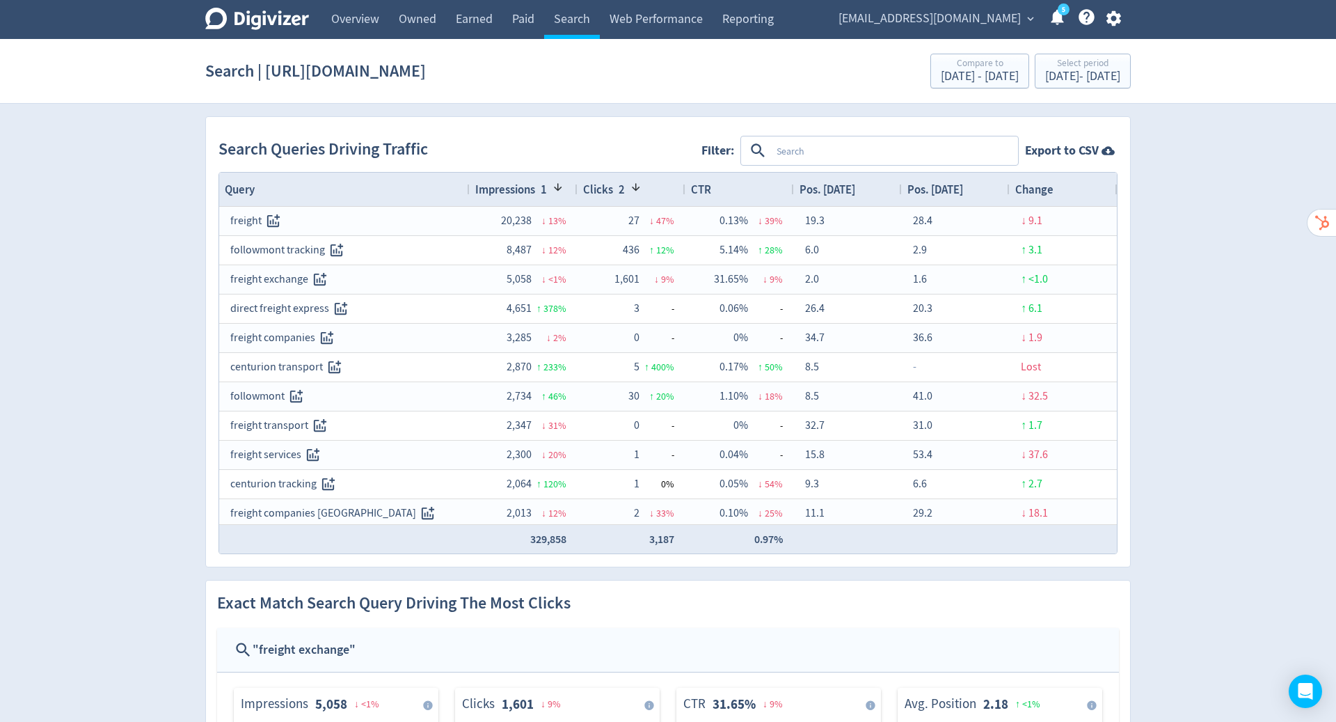
click at [817, 150] on textarea at bounding box center [894, 151] width 246 height 26
type textarea "what"
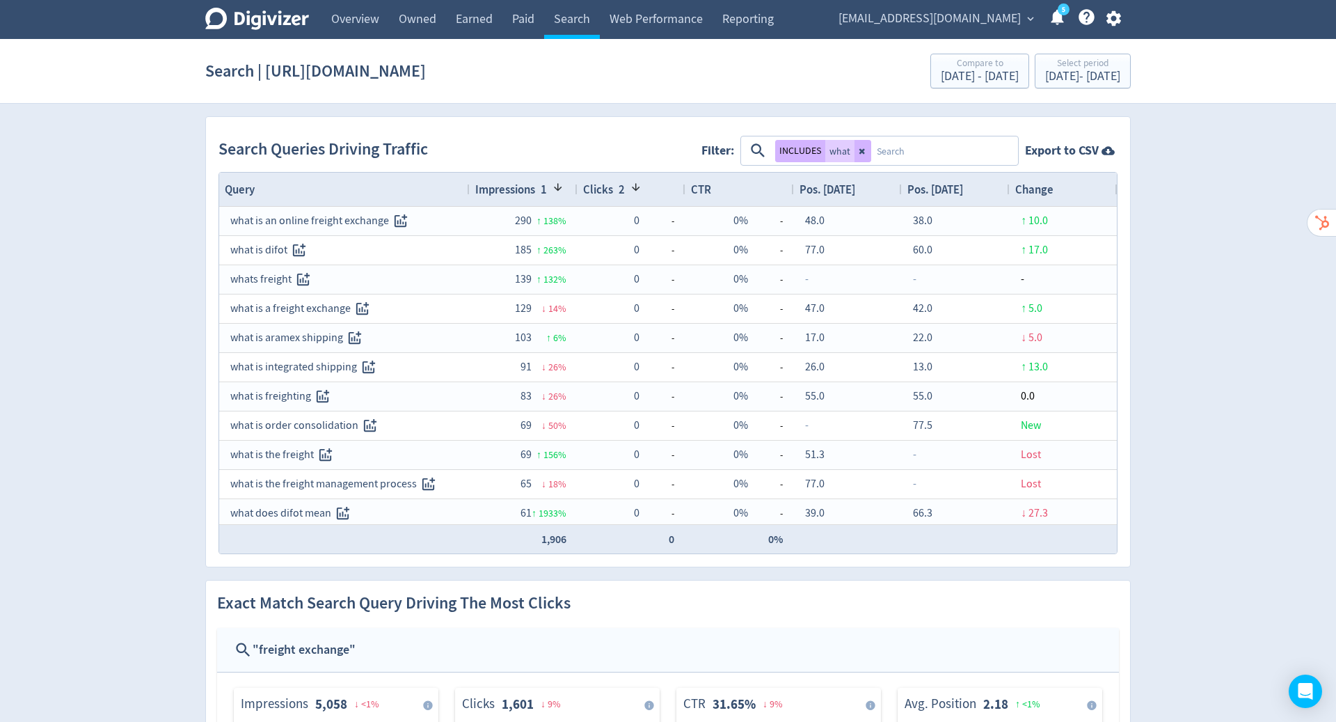
drag, startPoint x: 911, startPoint y: 122, endPoint x: 553, endPoint y: 187, distance: 363.5
click at [553, 187] on span at bounding box center [558, 187] width 11 height 11
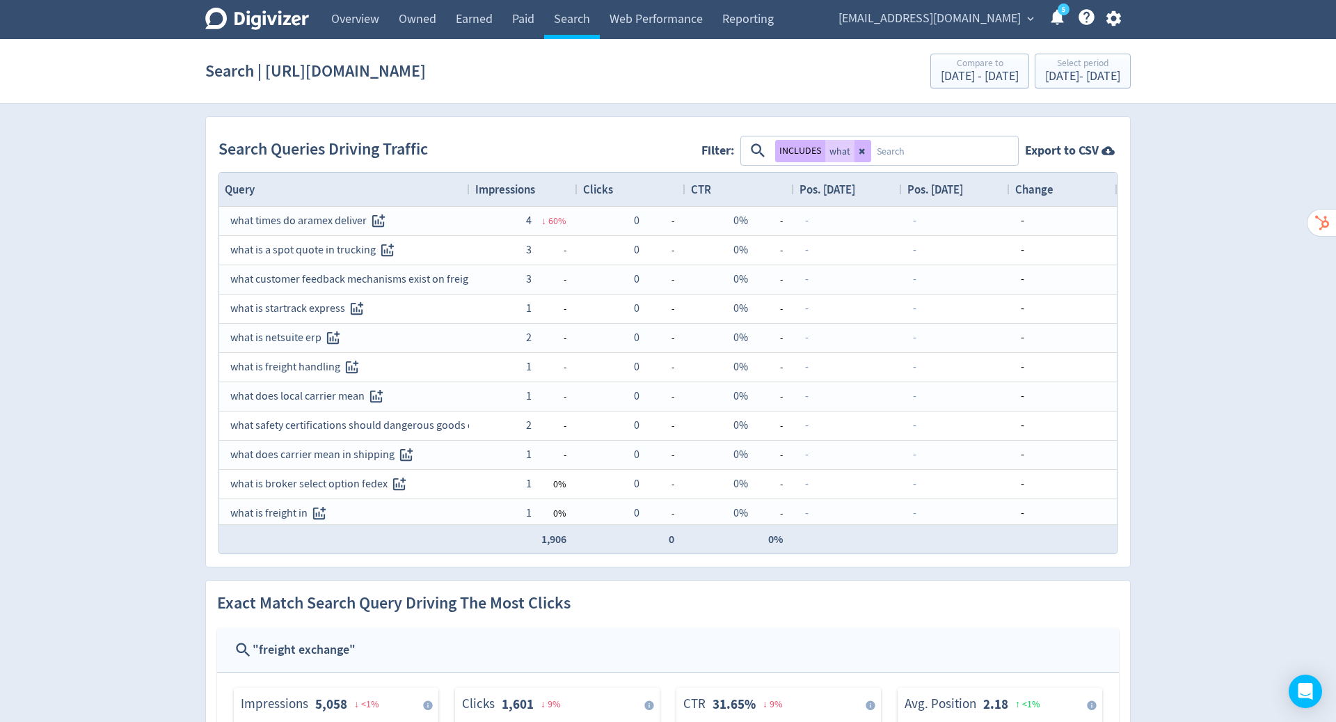
click at [553, 187] on div "Impressions" at bounding box center [523, 189] width 97 height 26
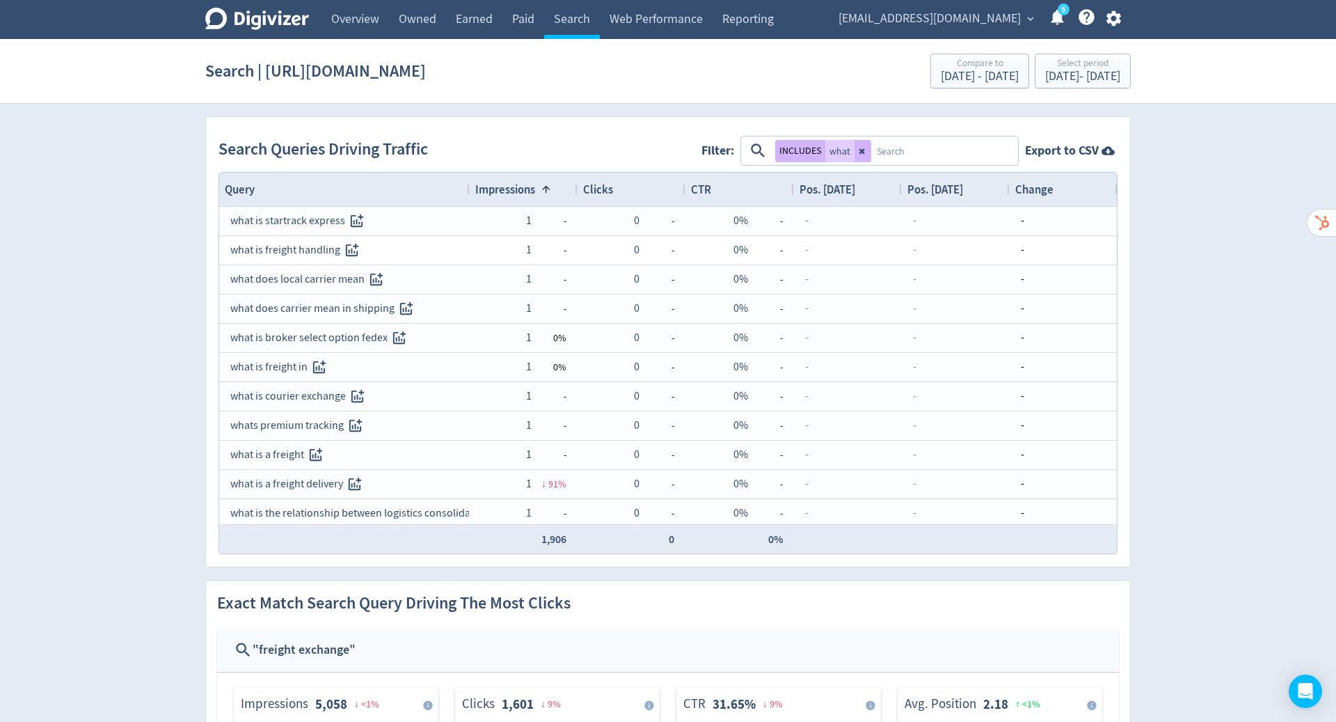
click at [553, 187] on div "Impressions 1" at bounding box center [523, 189] width 97 height 26
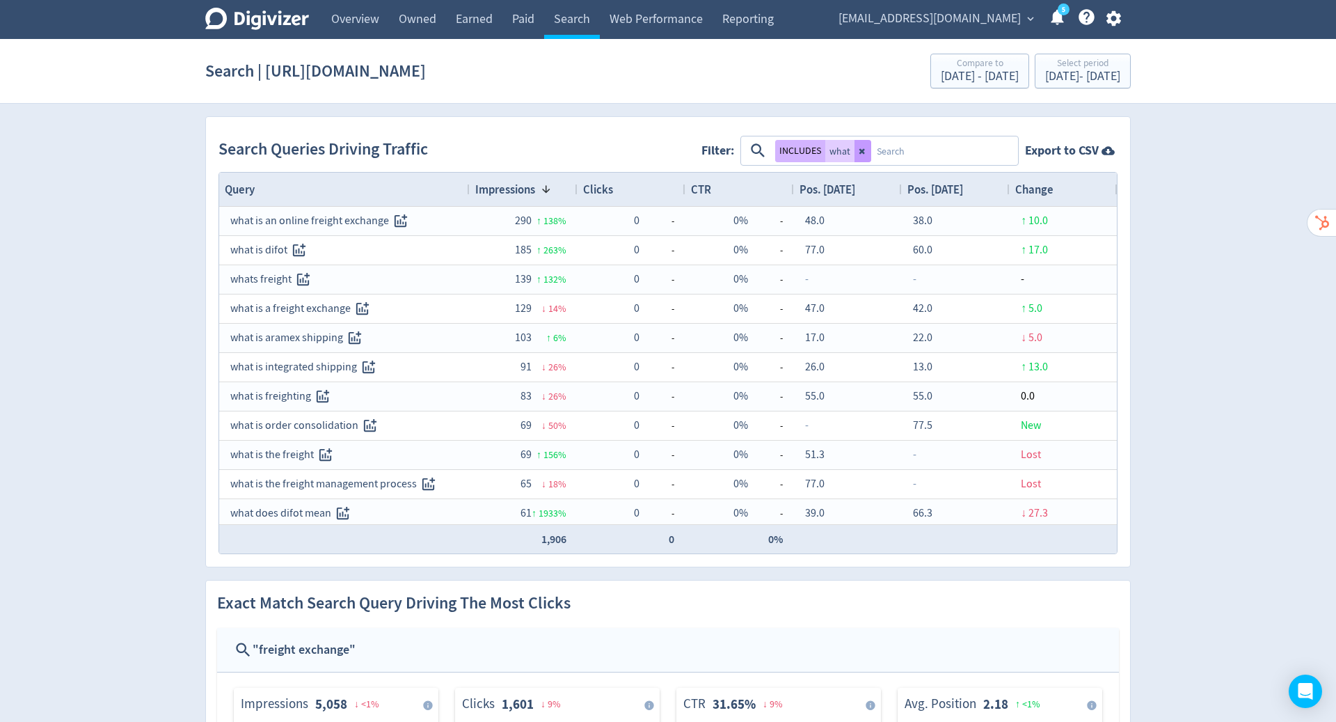
click at [863, 150] on icon at bounding box center [863, 151] width 8 height 8
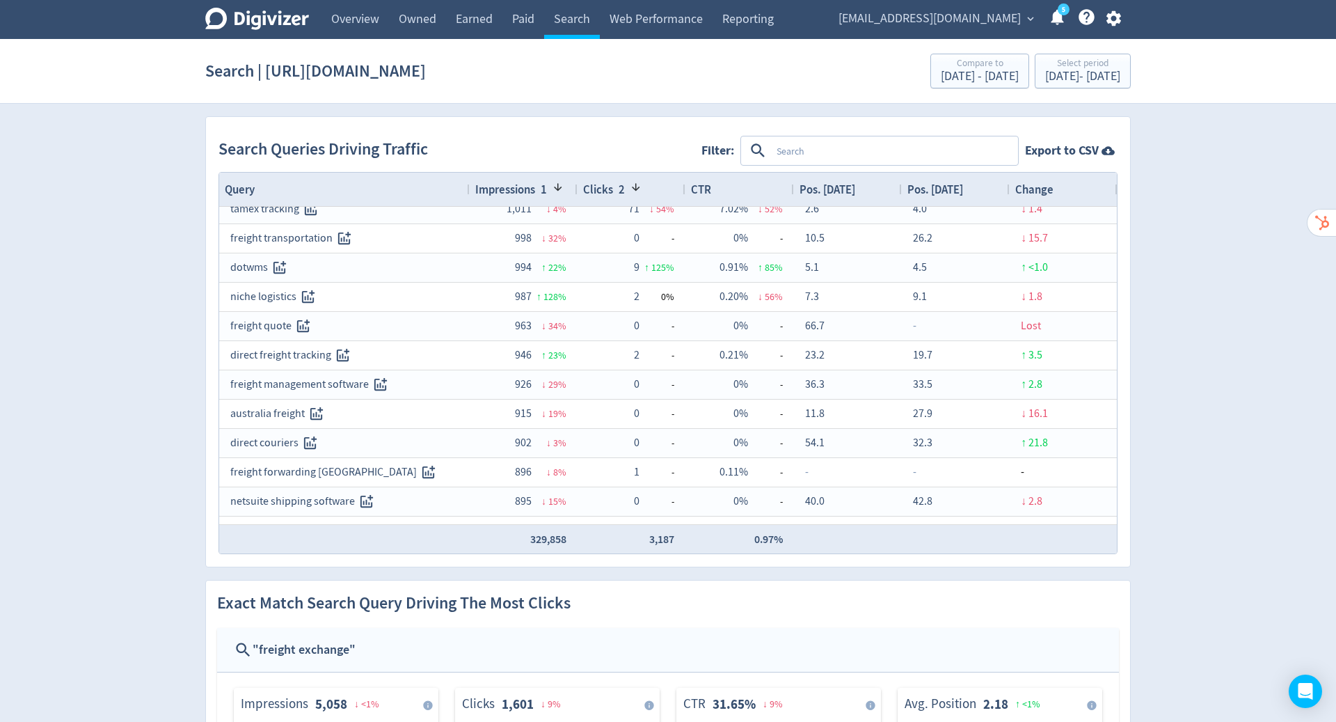
scroll to position [1069, 0]
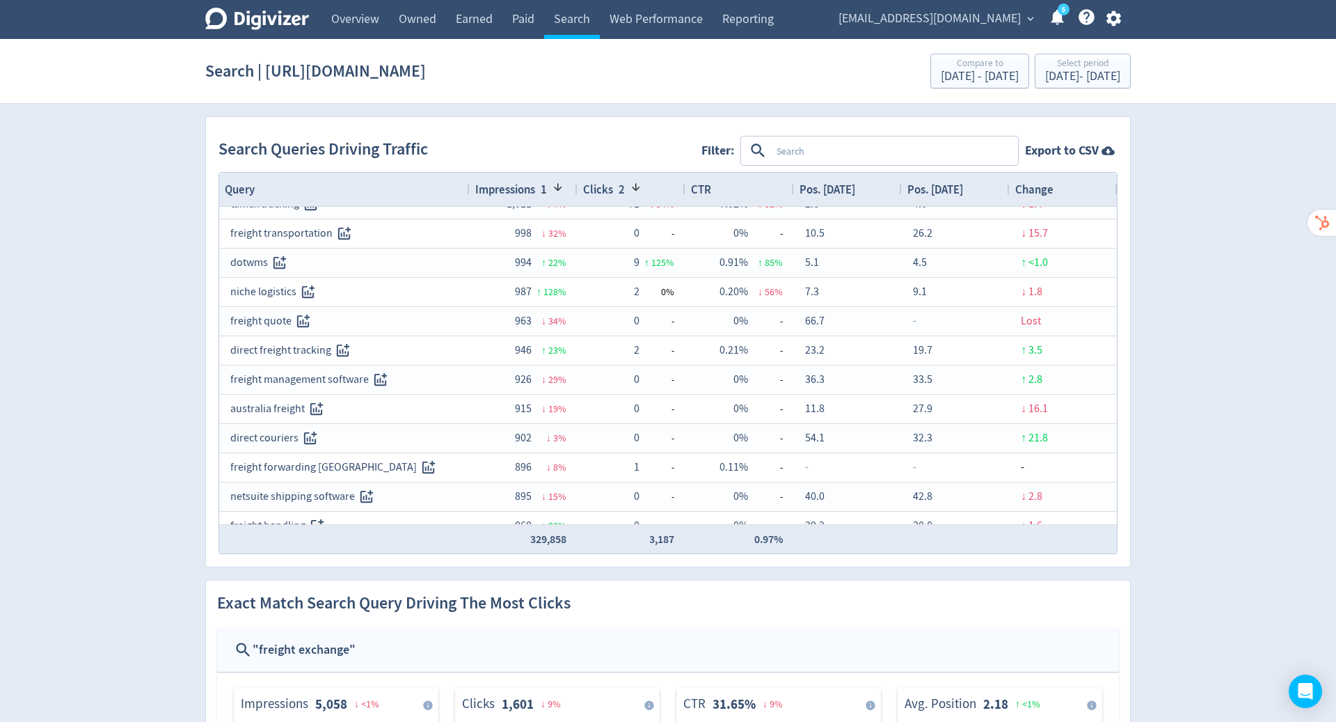
click at [859, 148] on textarea at bounding box center [894, 151] width 246 height 26
type textarea "freight exchange"
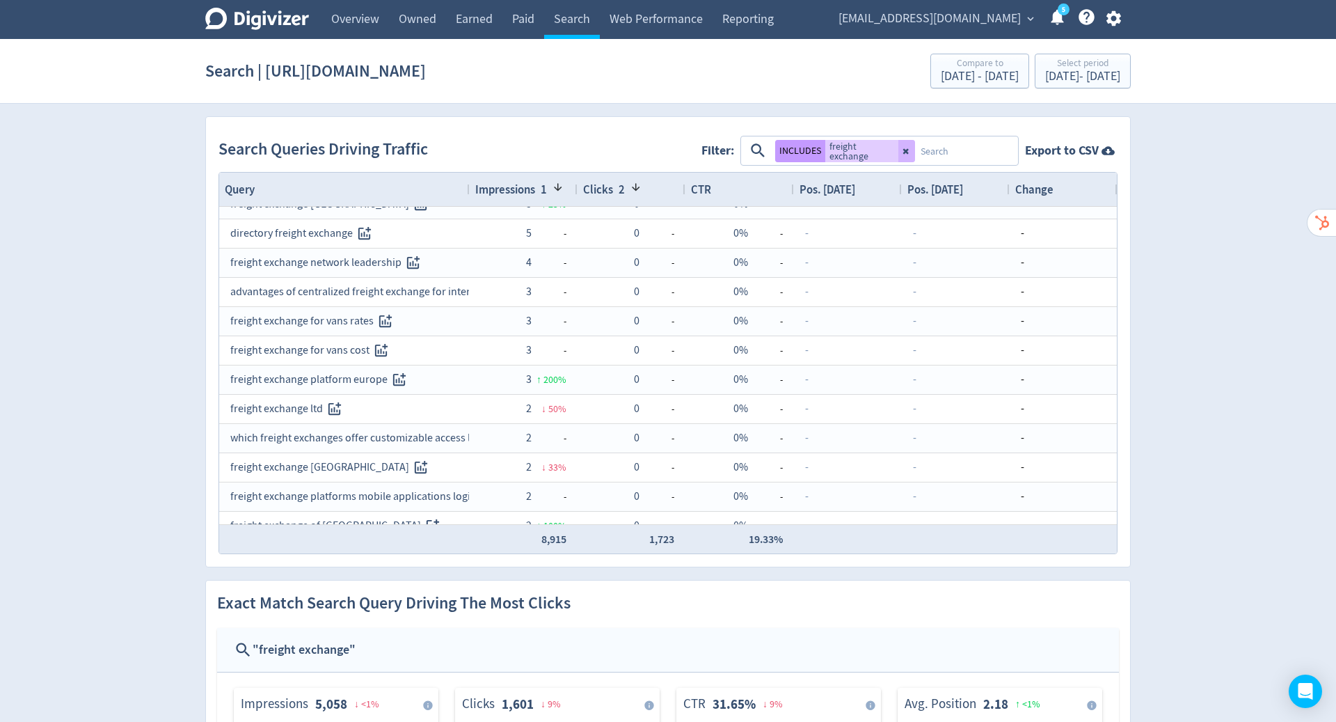
drag, startPoint x: 863, startPoint y: 150, endPoint x: 801, endPoint y: 148, distance: 62.0
click at [801, 148] on button "INCLUDES" at bounding box center [800, 151] width 50 height 22
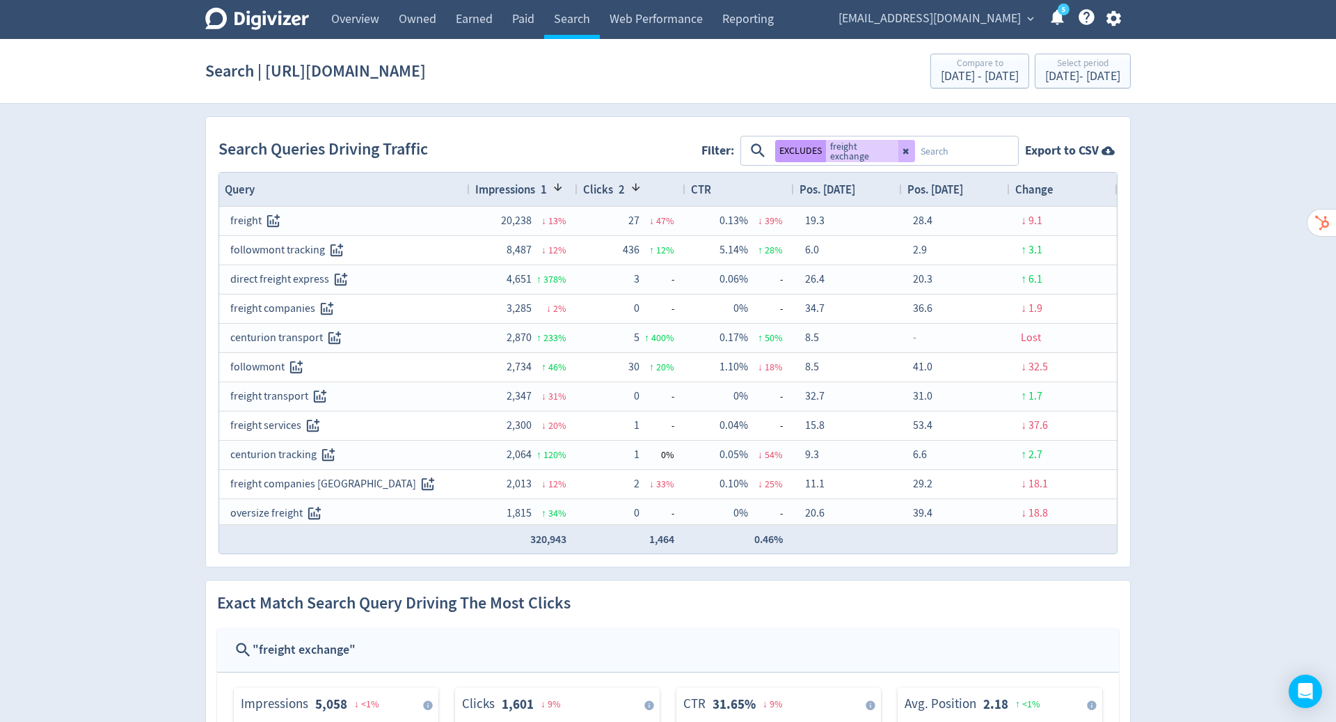
click at [907, 148] on icon at bounding box center [906, 151] width 6 height 6
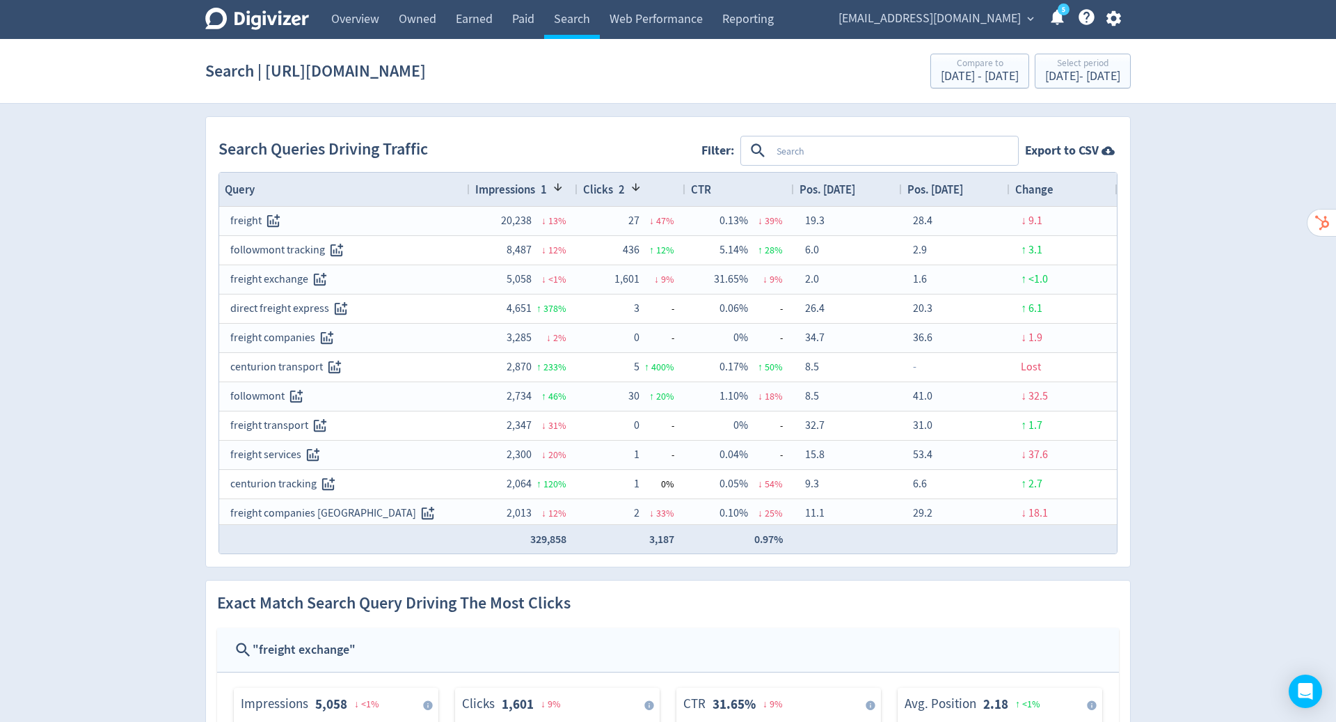
click at [850, 145] on textarea at bounding box center [894, 151] width 246 height 26
type textarea "difot"
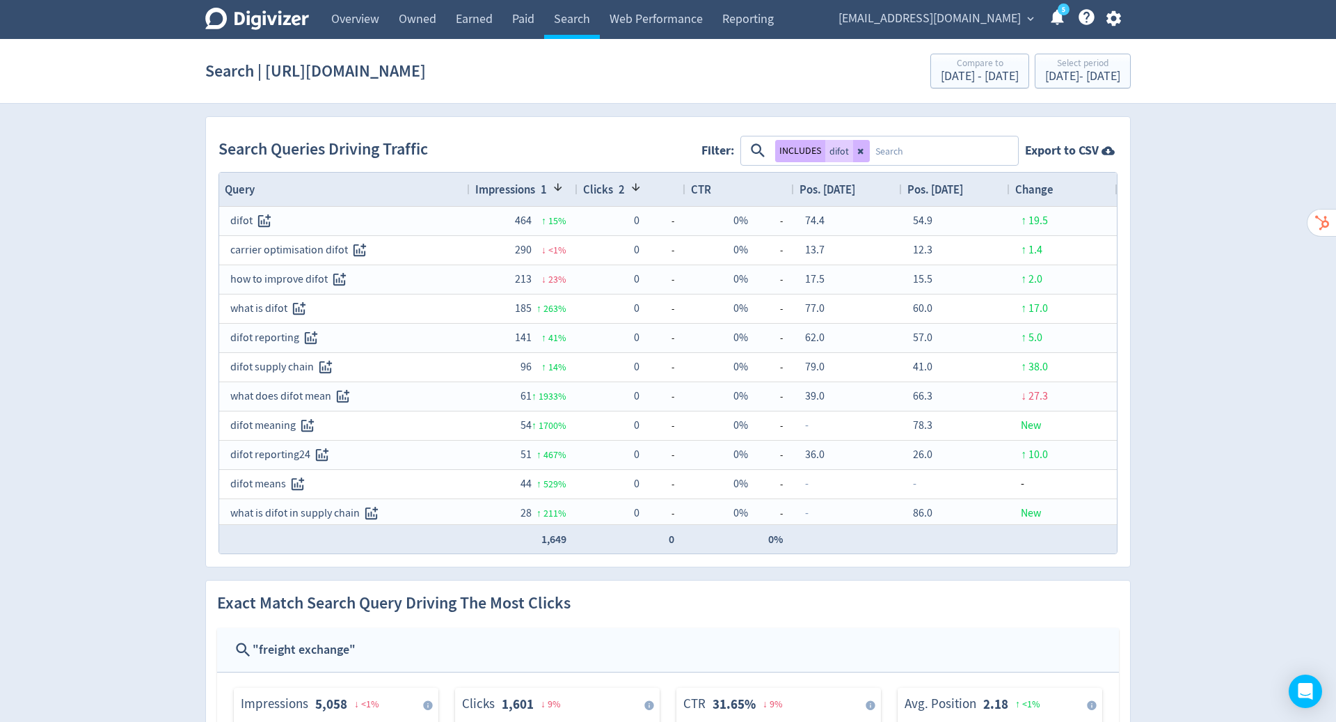
click at [857, 153] on icon at bounding box center [861, 151] width 8 height 8
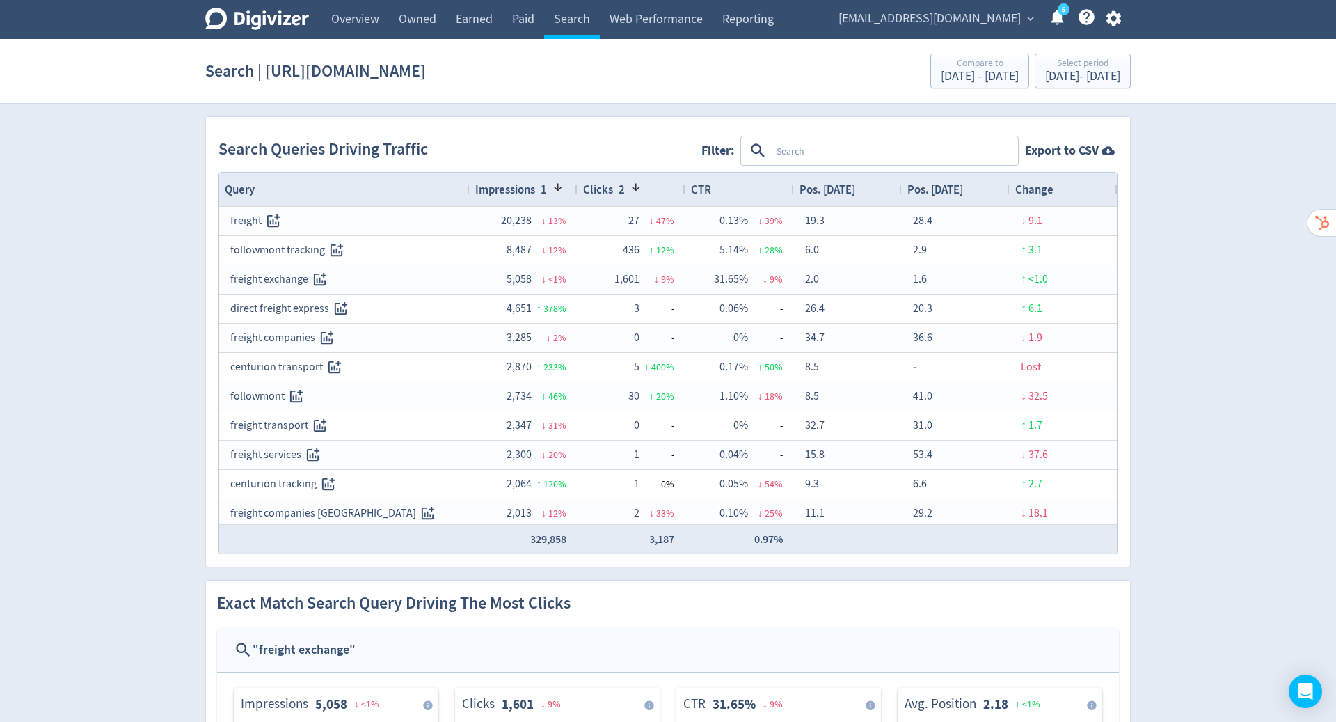
click at [820, 150] on textarea at bounding box center [894, 151] width 246 height 26
type textarea "tracking"
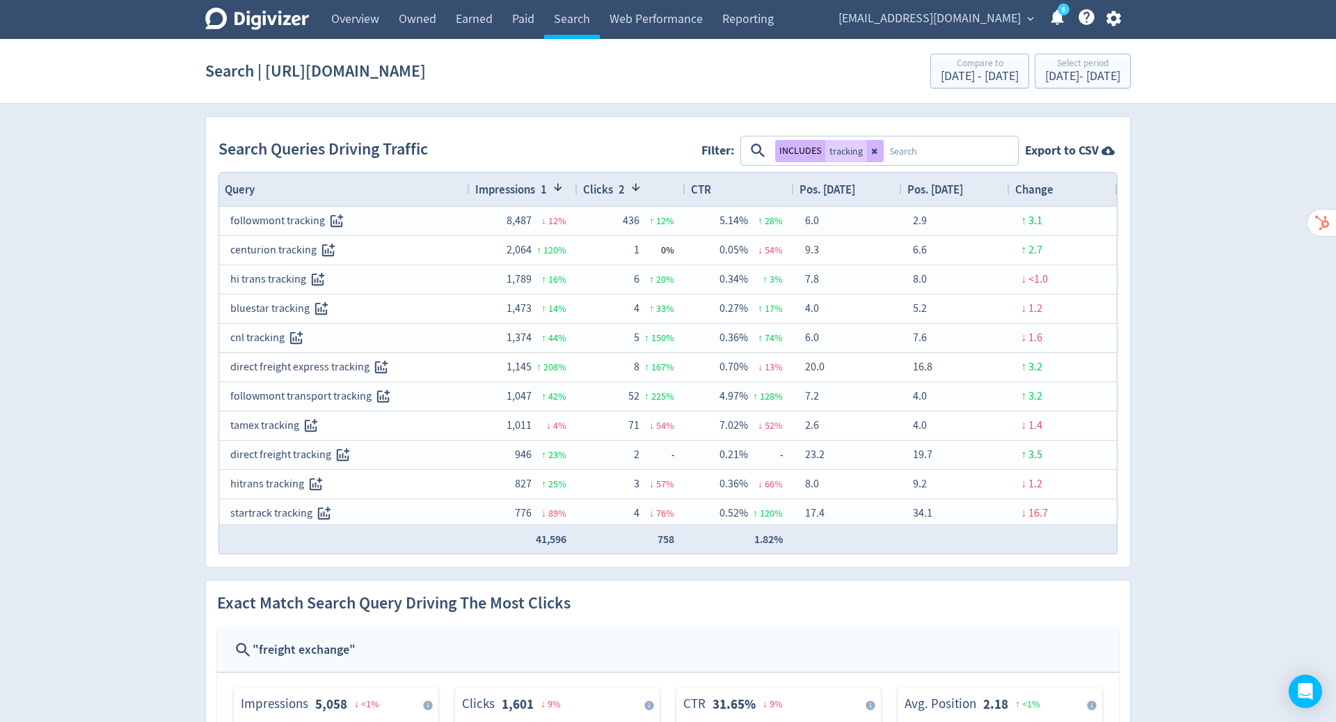
click at [873, 148] on icon at bounding box center [875, 151] width 6 height 6
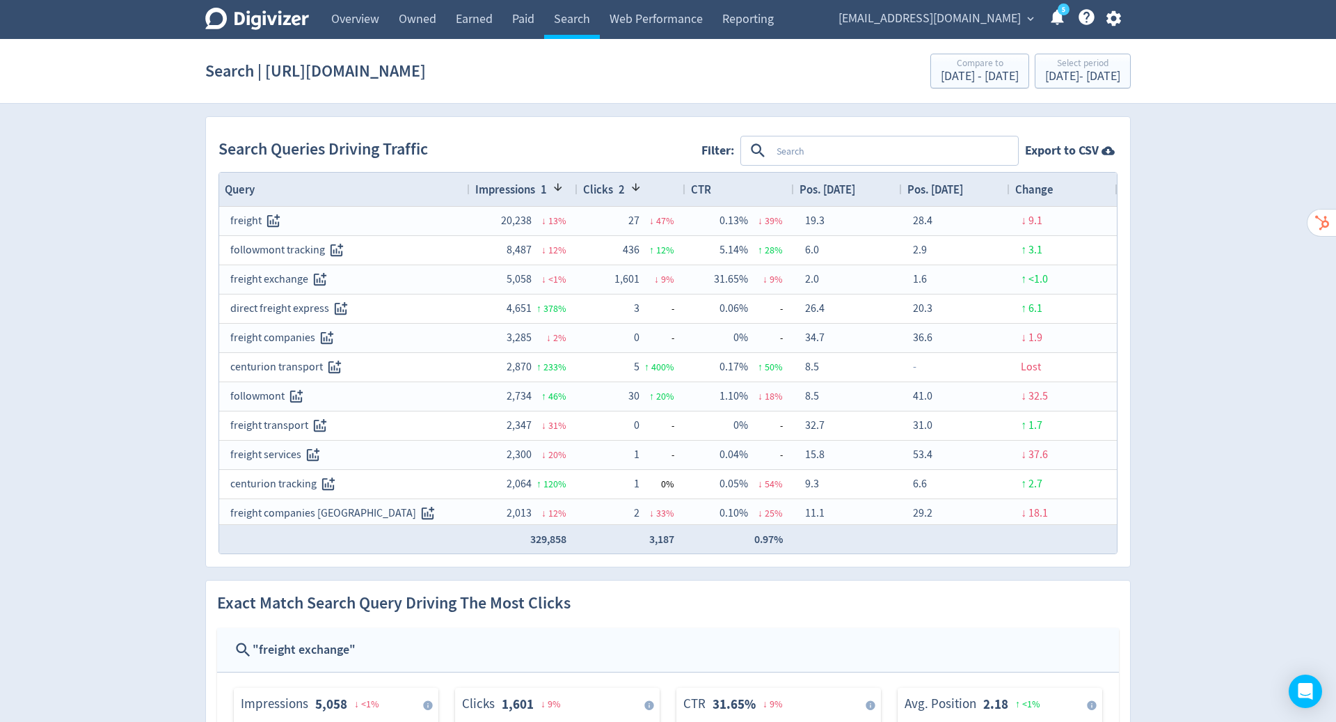
drag, startPoint x: 801, startPoint y: 148, endPoint x: 856, endPoint y: 152, distance: 55.1
click at [856, 152] on textarea at bounding box center [894, 151] width 246 height 26
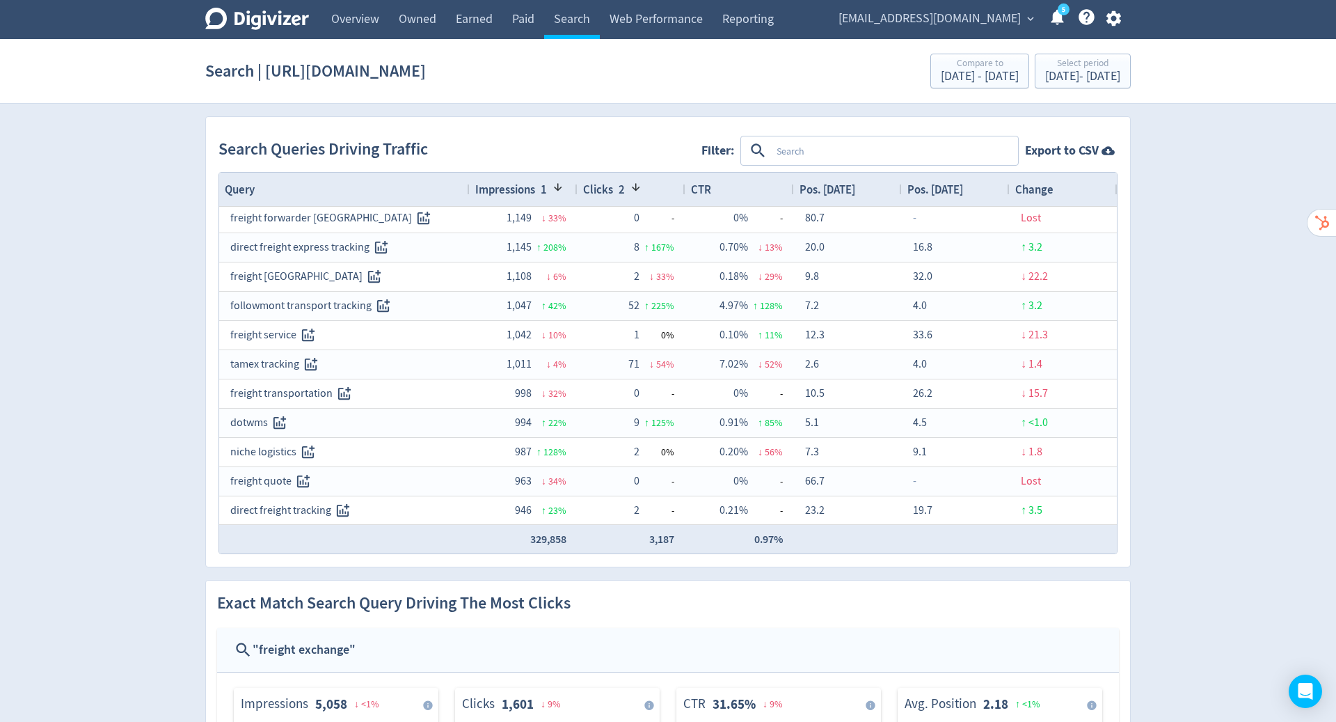
click at [982, 19] on span "[EMAIL_ADDRESS][DOMAIN_NAME]" at bounding box center [930, 19] width 182 height 22
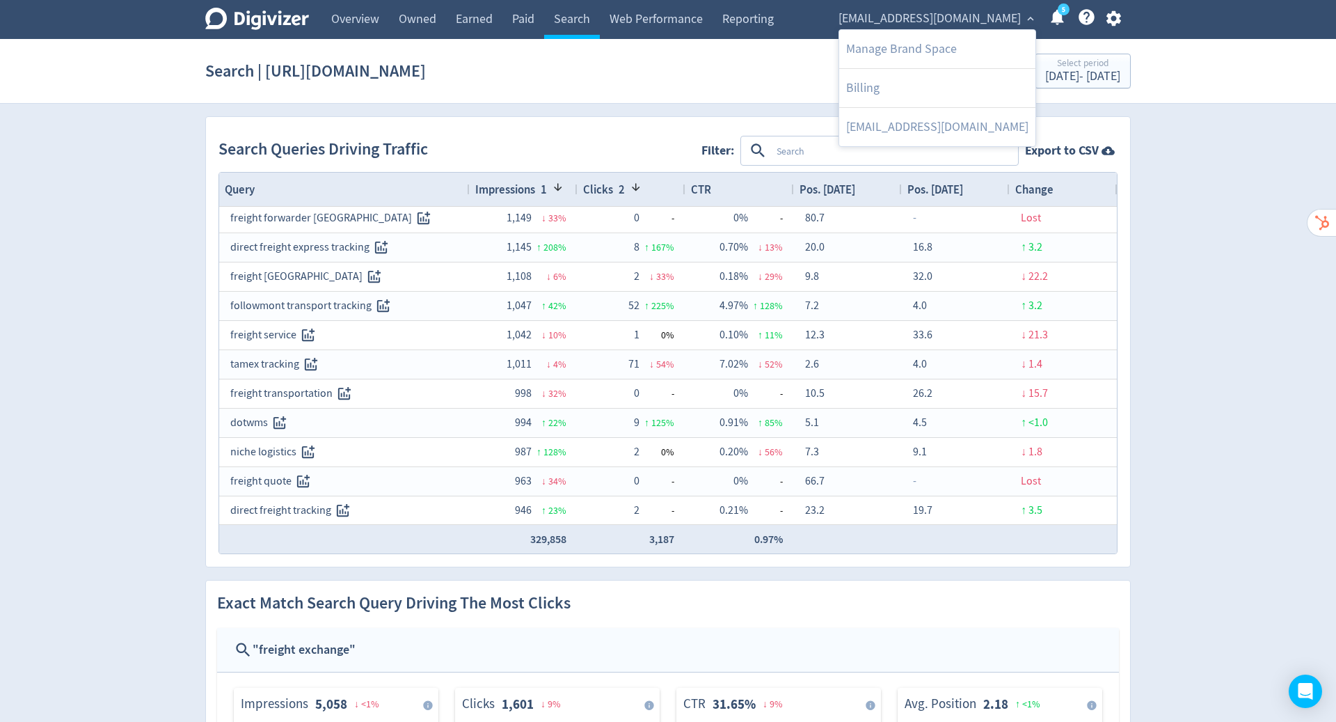
click at [930, 43] on link "Manage Brand Space" at bounding box center [937, 49] width 196 height 38
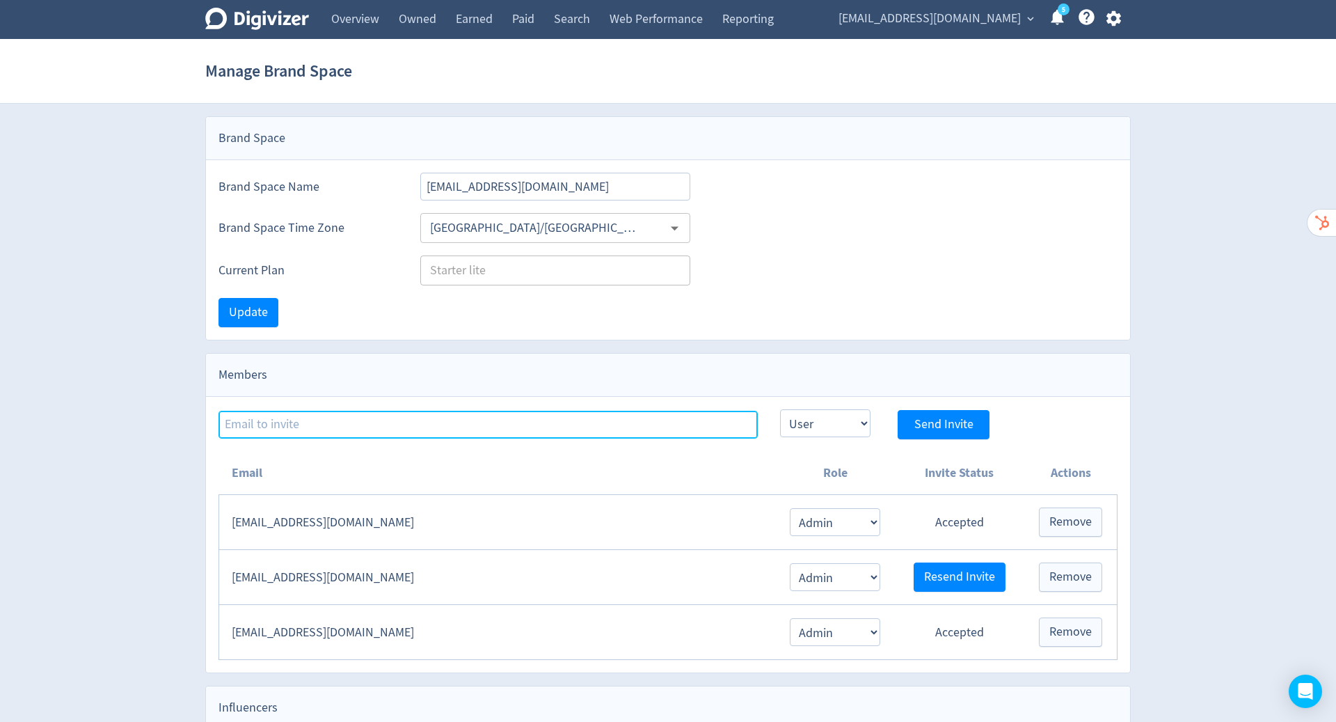
click at [324, 418] on input at bounding box center [488, 425] width 539 height 28
type input "[PERSON_NAME][EMAIL_ADDRESS][PERSON_NAME][DOMAIN_NAME]"
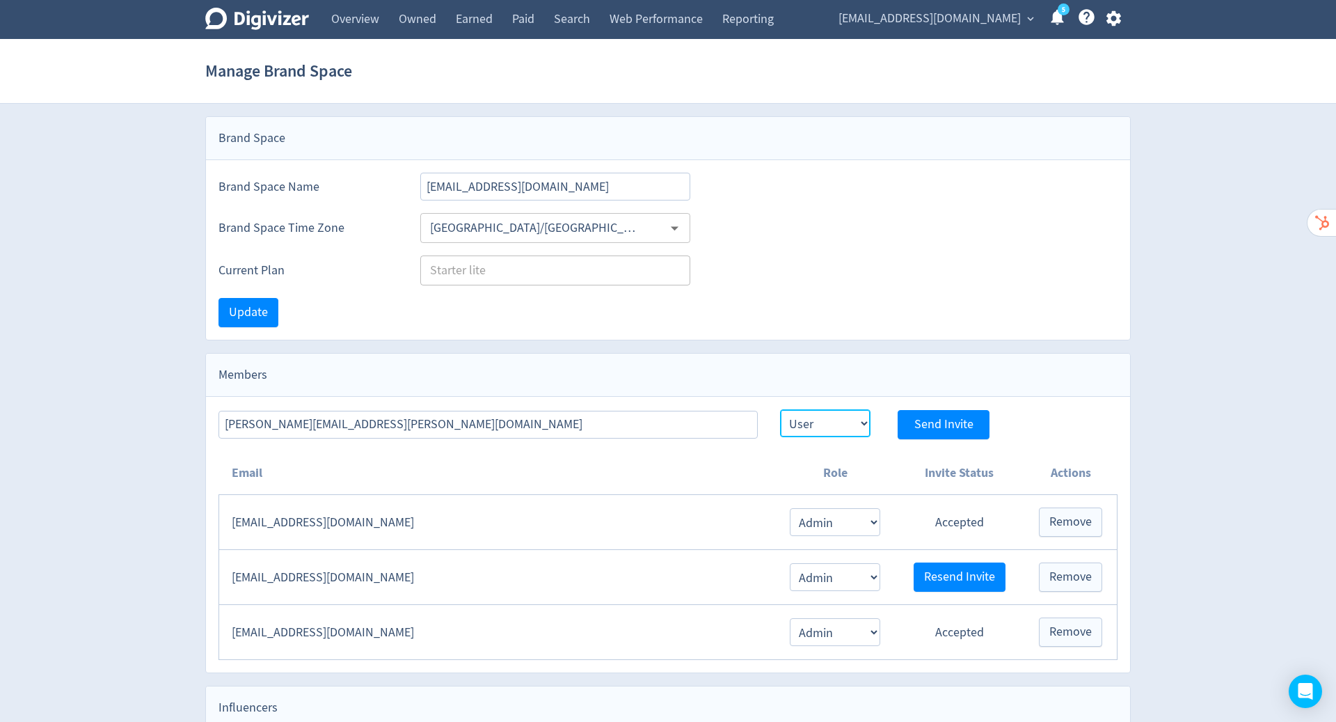
drag, startPoint x: 982, startPoint y: 19, endPoint x: 844, endPoint y: 420, distance: 423.8
click at [844, 420] on select "Admin User" at bounding box center [825, 423] width 90 height 28
select select "ADMIN"
click at [780, 409] on select "Admin User" at bounding box center [825, 423] width 90 height 28
click at [951, 422] on span "Send Invite" at bounding box center [943, 424] width 59 height 13
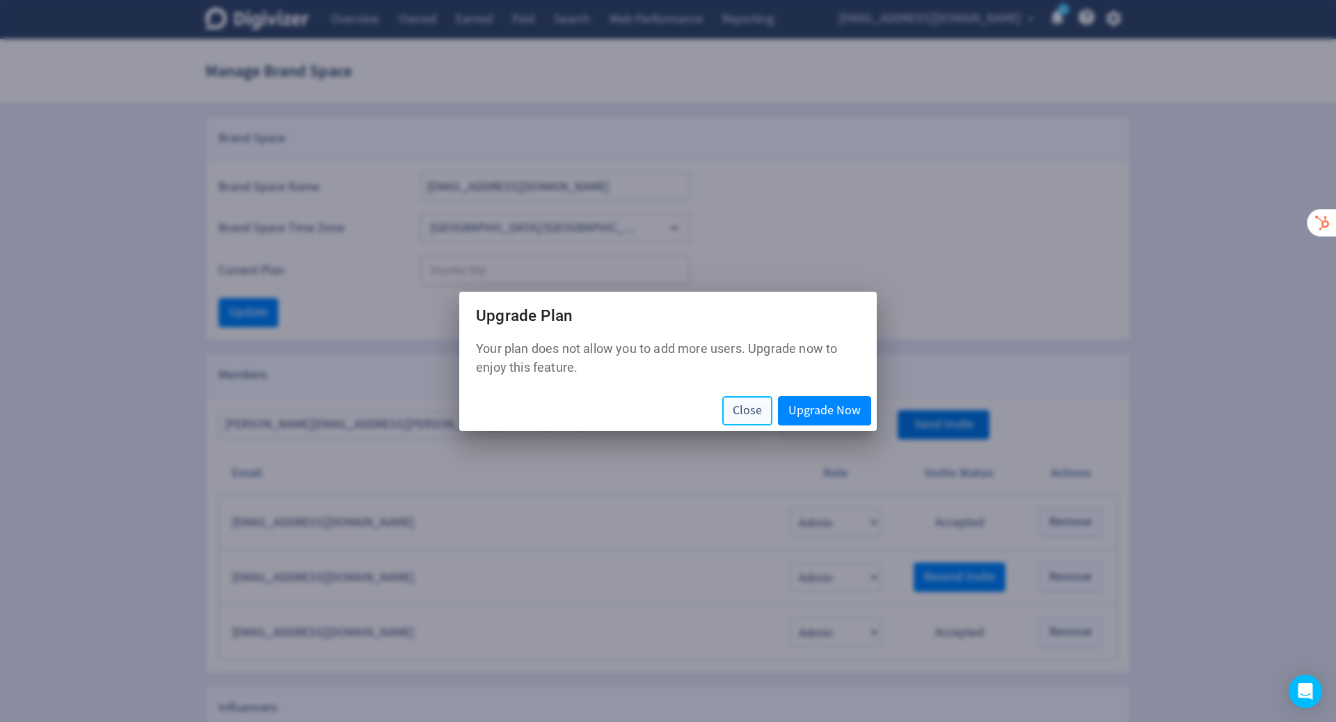
click at [739, 411] on span "Close" at bounding box center [747, 410] width 29 height 13
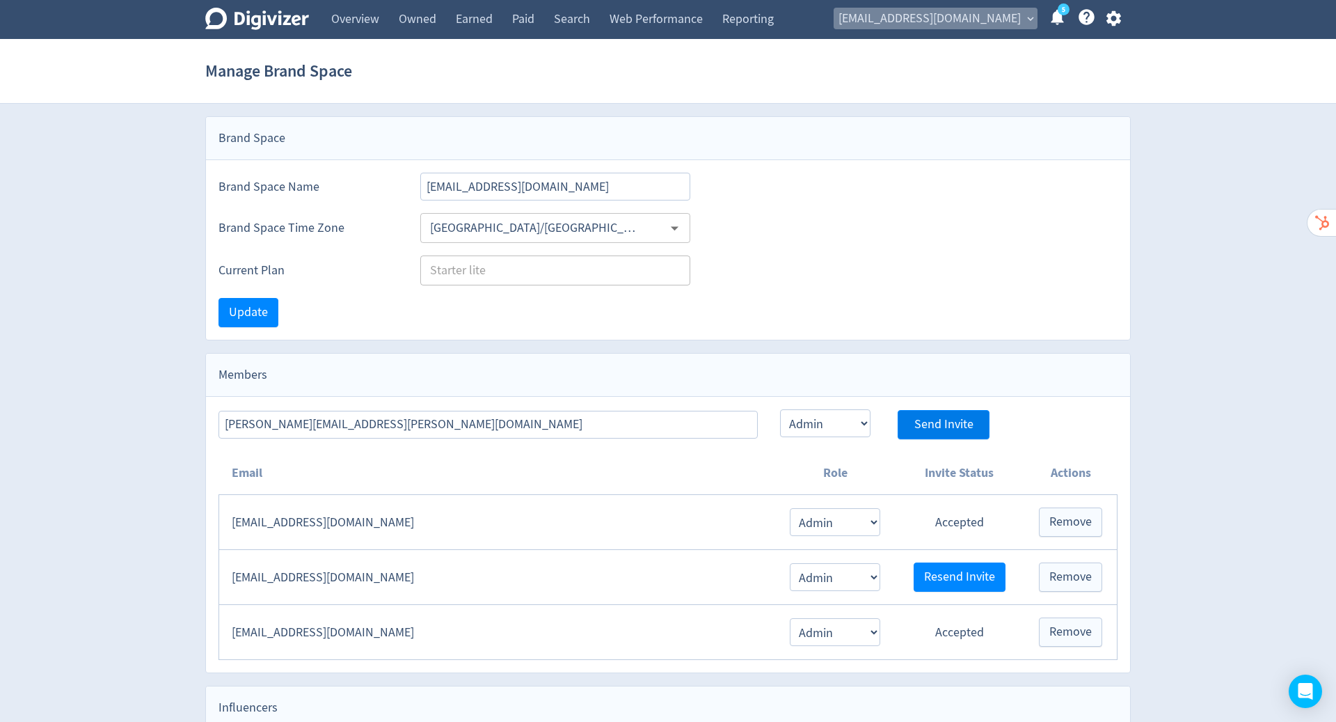
click at [1017, 19] on span "[EMAIL_ADDRESS][DOMAIN_NAME]" at bounding box center [930, 19] width 182 height 22
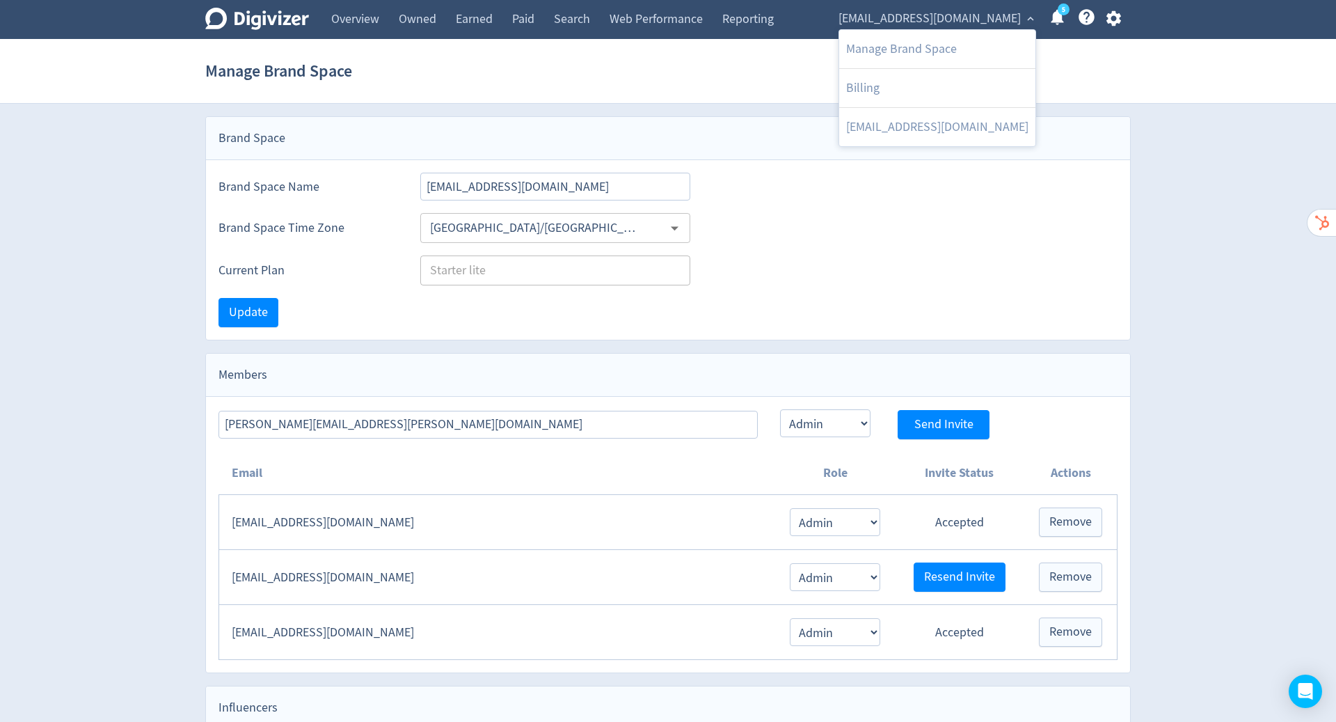
drag, startPoint x: 951, startPoint y: 422, endPoint x: 640, endPoint y: 321, distance: 327.0
click at [640, 321] on div at bounding box center [668, 361] width 1336 height 722
drag, startPoint x: 640, startPoint y: 321, endPoint x: 233, endPoint y: 579, distance: 481.1
click at [233, 579] on td "[EMAIL_ADDRESS][DOMAIN_NAME]" at bounding box center [497, 577] width 557 height 55
copy td "[EMAIL_ADDRESS][DOMAIN_NAME]"
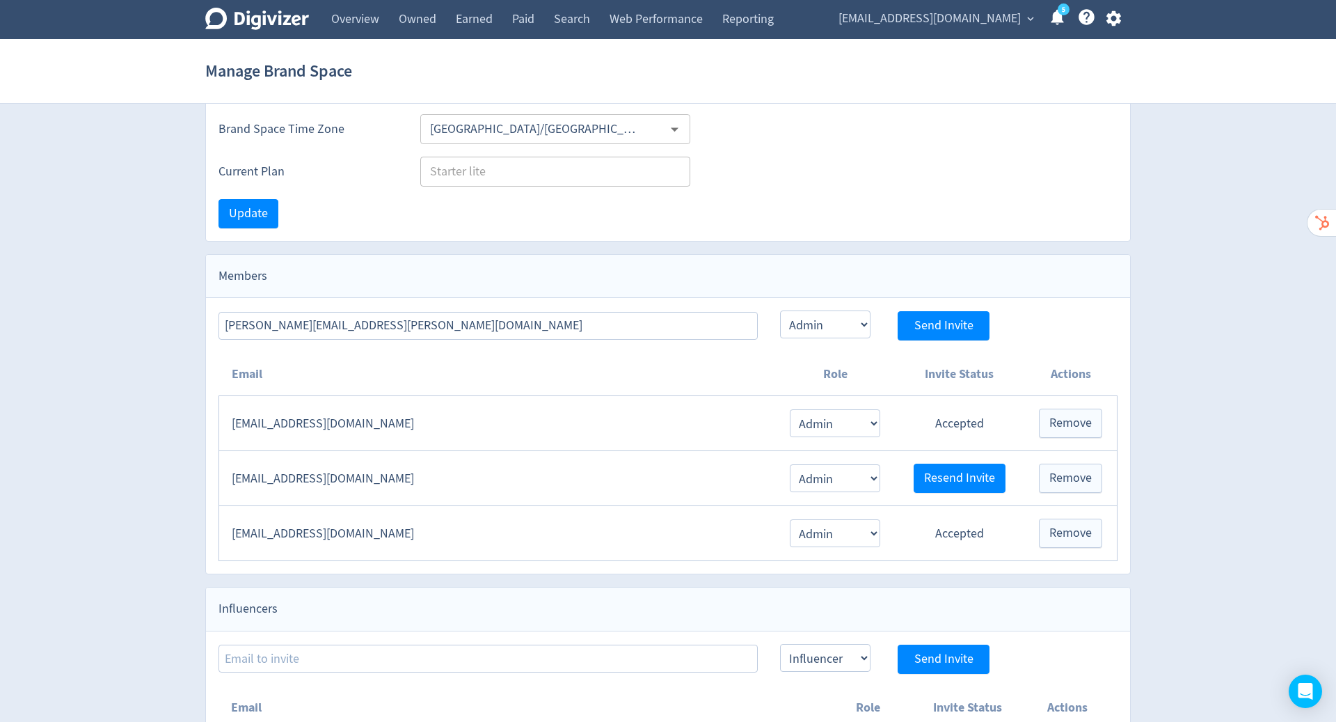
scroll to position [104, 0]
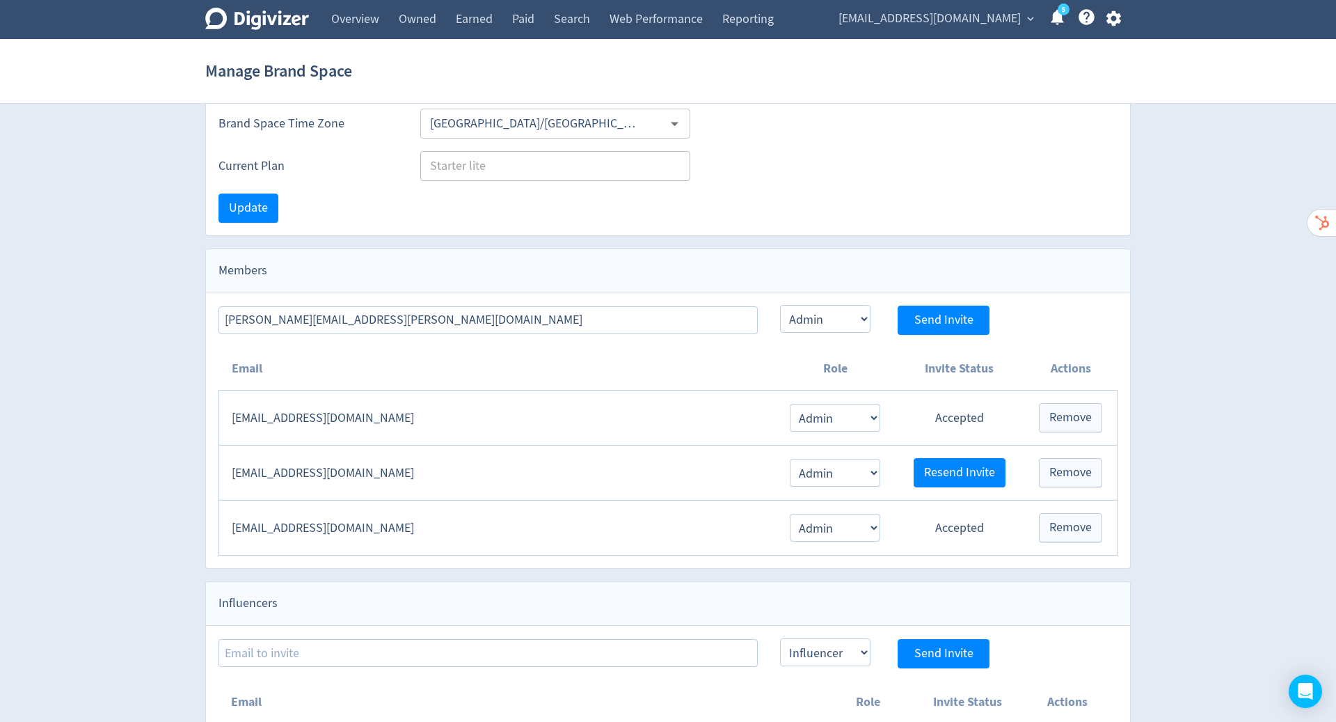
click at [537, 473] on td "[EMAIL_ADDRESS][DOMAIN_NAME]" at bounding box center [497, 472] width 557 height 55
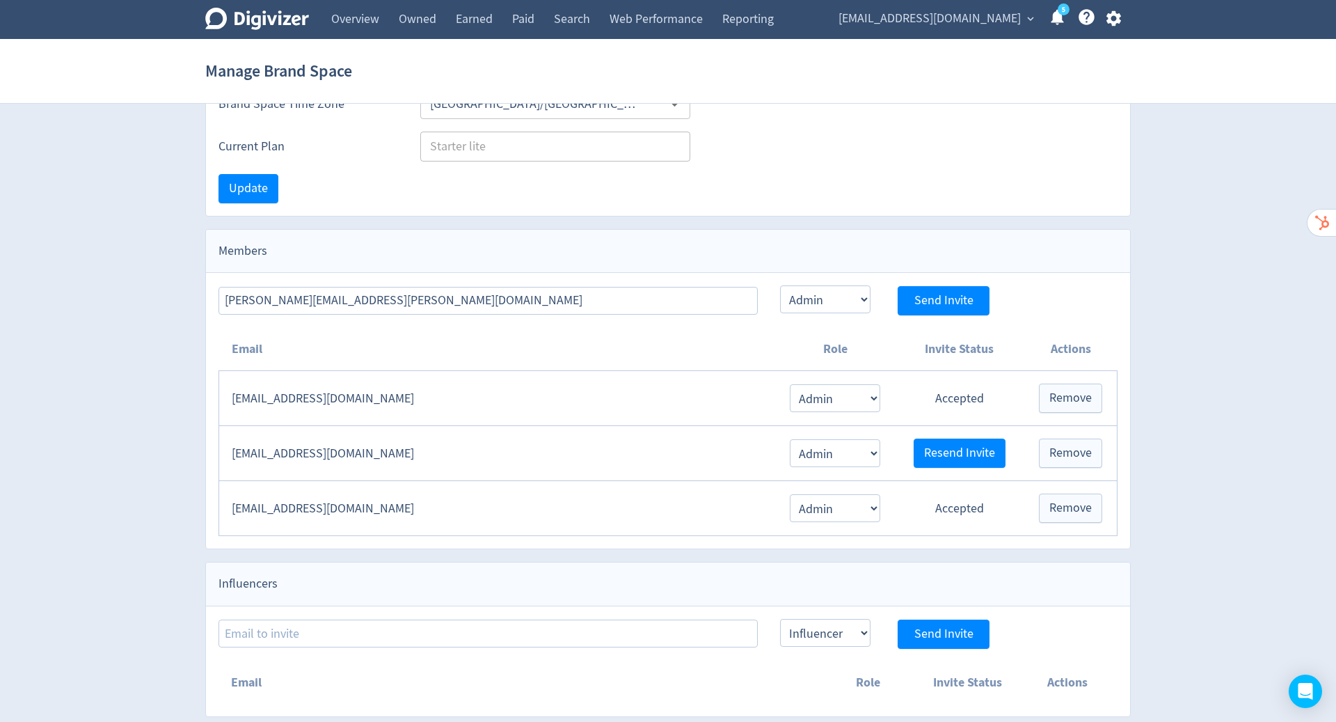
click at [728, 251] on div "Members" at bounding box center [668, 251] width 924 height 43
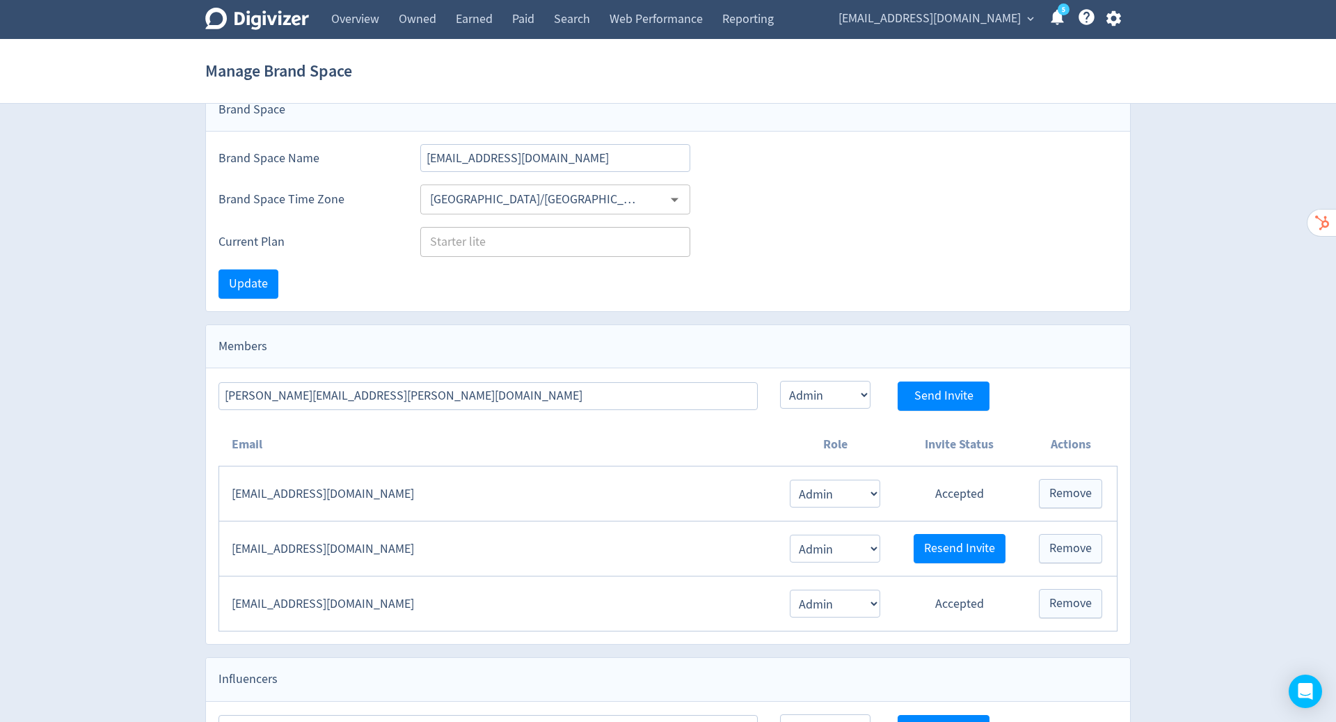
scroll to position [0, 0]
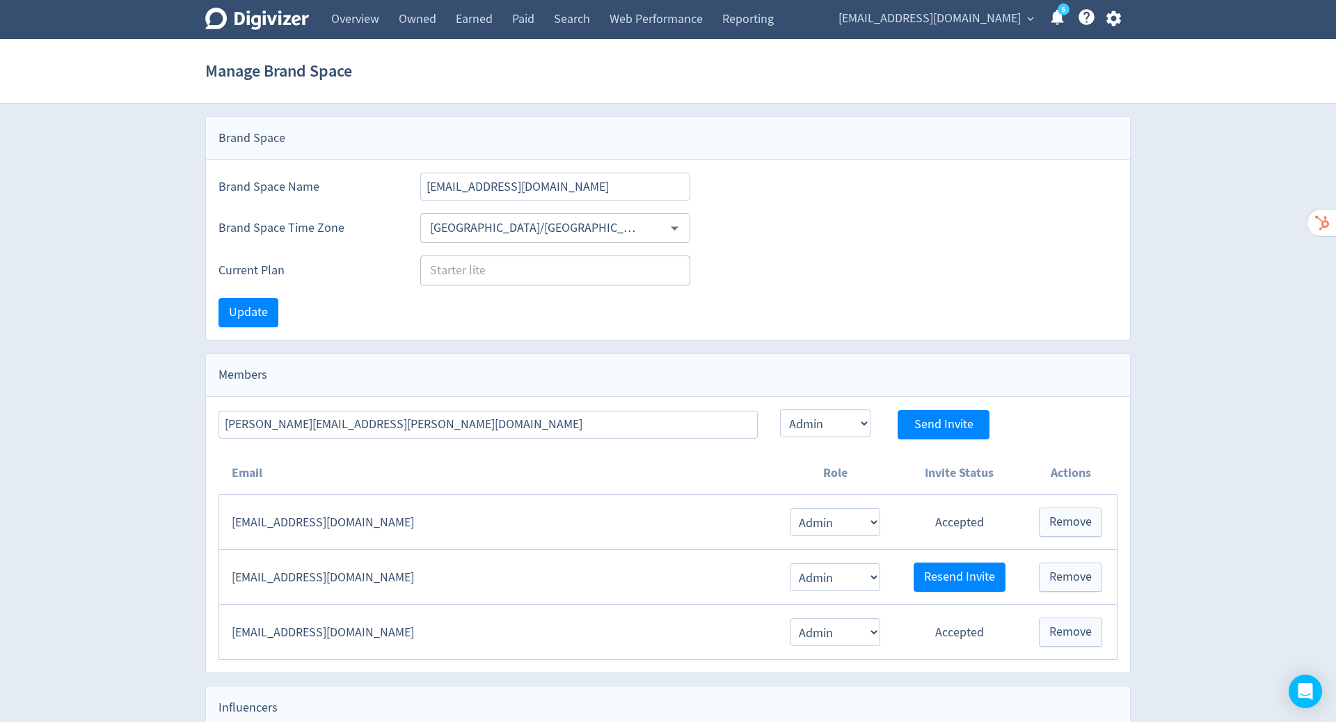
click at [1113, 20] on icon "button" at bounding box center [1113, 18] width 19 height 19
click at [967, 159] on link "Sign Out" at bounding box center [1030, 162] width 196 height 38
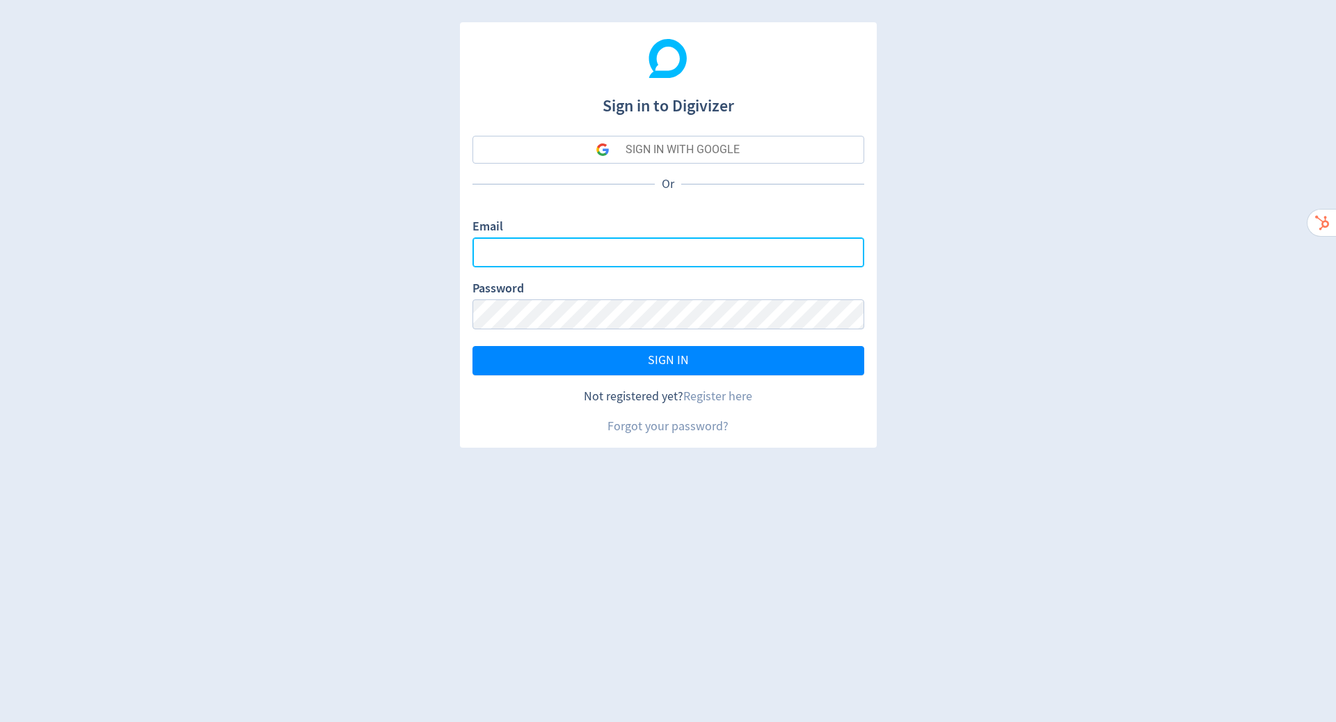
click at [685, 253] on input "Email" at bounding box center [668, 252] width 392 height 30
click at [657, 250] on input "Email" at bounding box center [668, 252] width 392 height 30
type input "[PERSON_NAME][EMAIL_ADDRESS][PERSON_NAME][DOMAIN_NAME]"
